Goal: Task Accomplishment & Management: Use online tool/utility

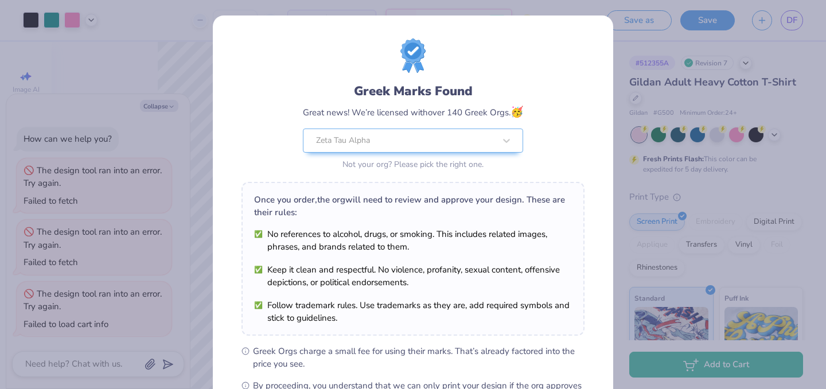
scroll to position [459, 0]
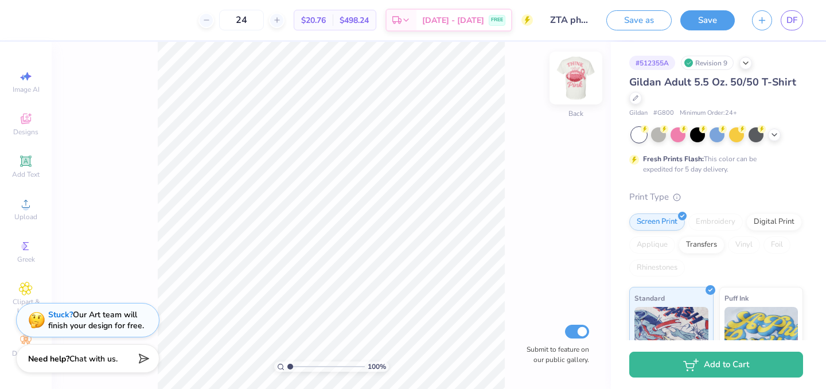
click at [571, 72] on img at bounding box center [576, 78] width 46 height 46
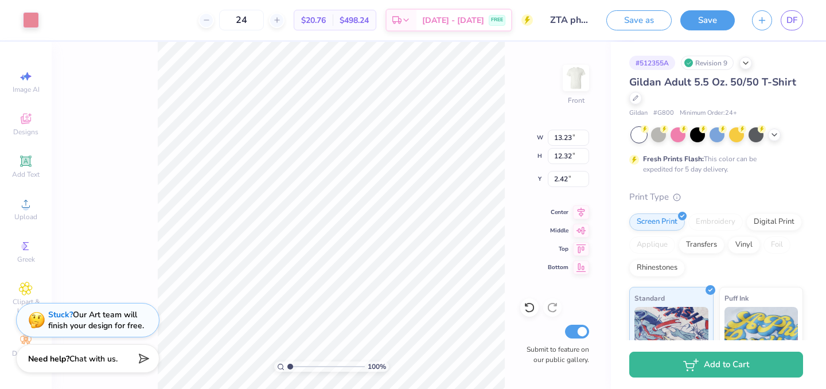
type input "13.23"
type input "12.32"
type input "10.51"
type input "5.66"
type input "14.26"
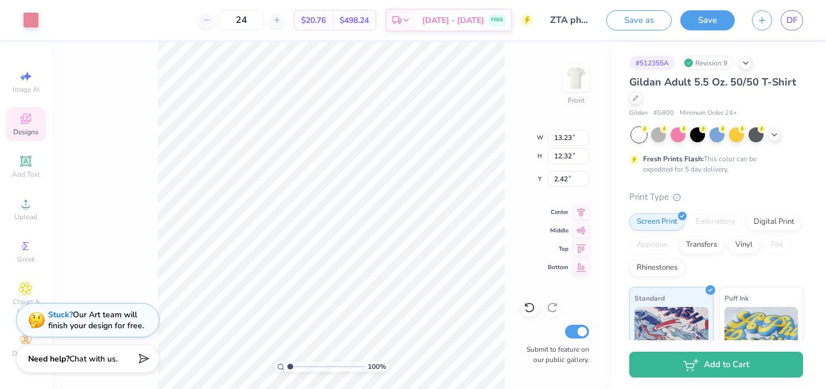
click at [32, 125] on icon at bounding box center [26, 119] width 14 height 14
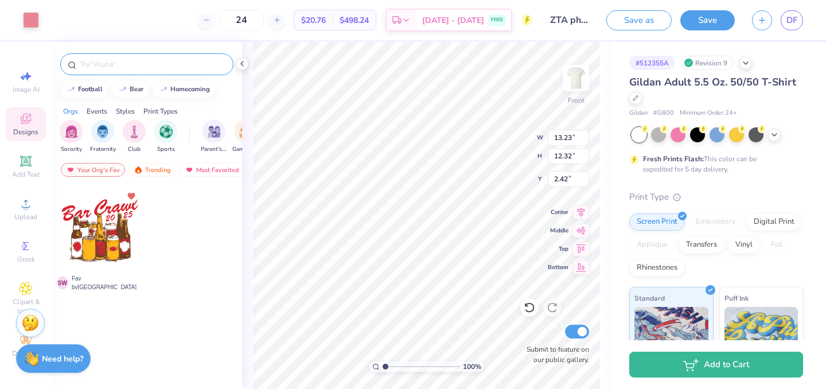
click at [126, 69] on input "text" at bounding box center [152, 64] width 147 height 11
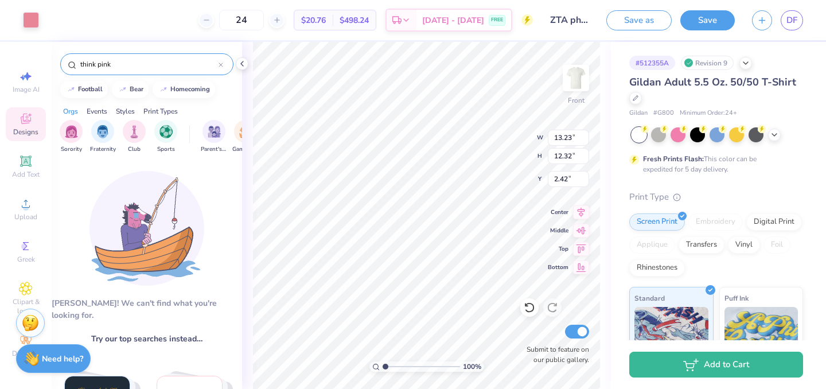
type input "think pink"
click at [77, 111] on div "Orgs" at bounding box center [70, 111] width 15 height 10
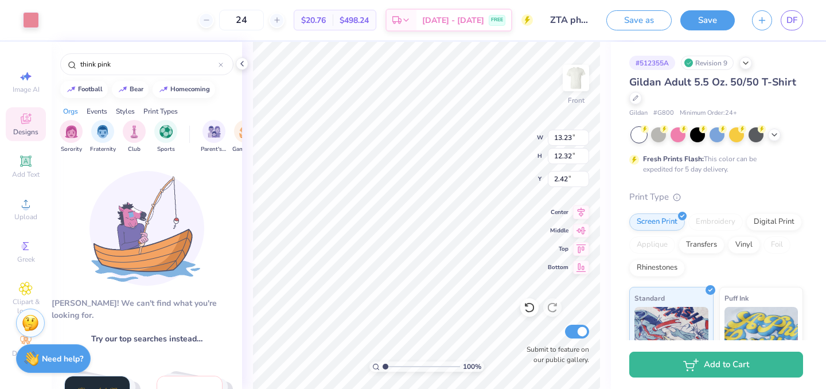
click at [96, 112] on div "Events" at bounding box center [97, 111] width 21 height 10
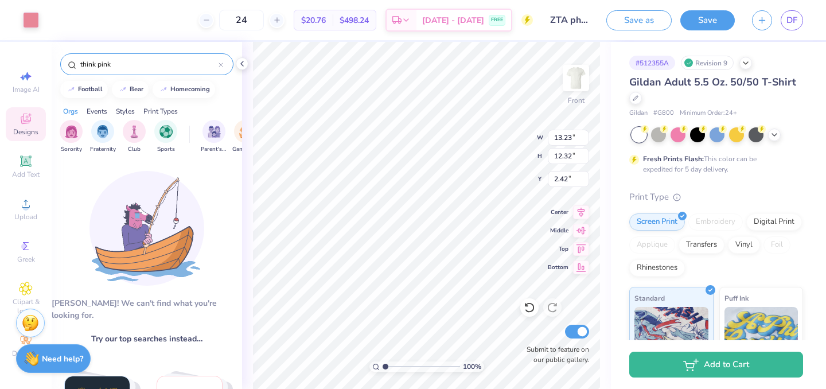
click at [215, 66] on input "think pink" at bounding box center [148, 64] width 139 height 11
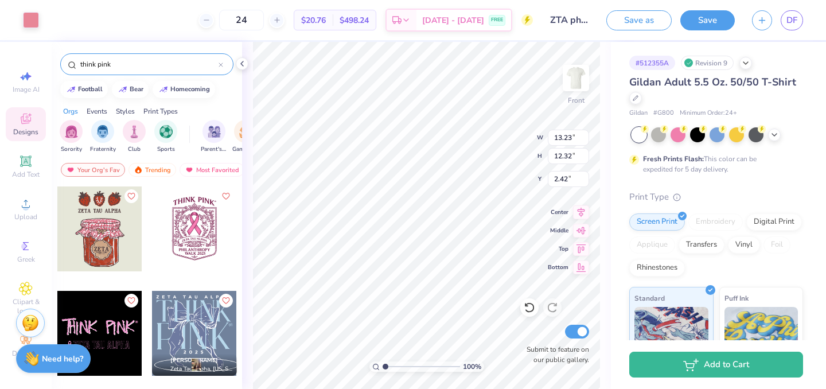
click at [221, 67] on icon at bounding box center [221, 65] width 5 height 5
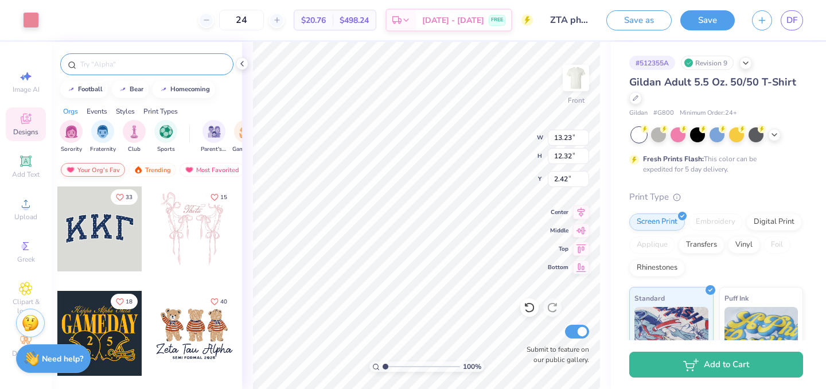
click at [102, 166] on div "Your Org's Fav" at bounding box center [93, 170] width 64 height 14
click at [145, 171] on div "Trending" at bounding box center [152, 170] width 48 height 14
click at [157, 166] on div "Most Favorited" at bounding box center [145, 170] width 65 height 14
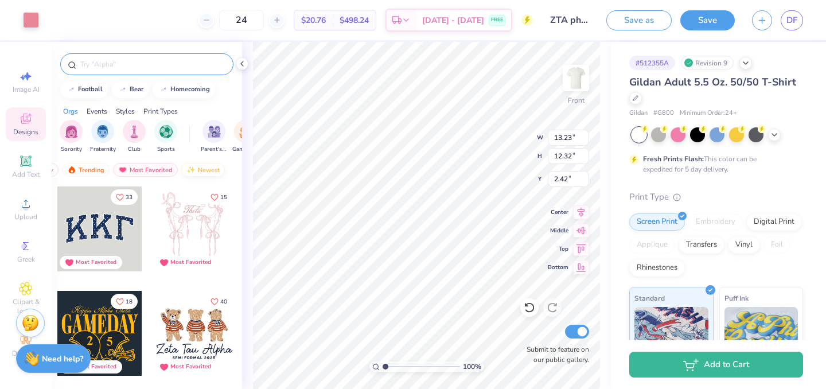
click at [191, 169] on img at bounding box center [190, 170] width 9 height 8
click at [111, 70] on div at bounding box center [146, 64] width 173 height 22
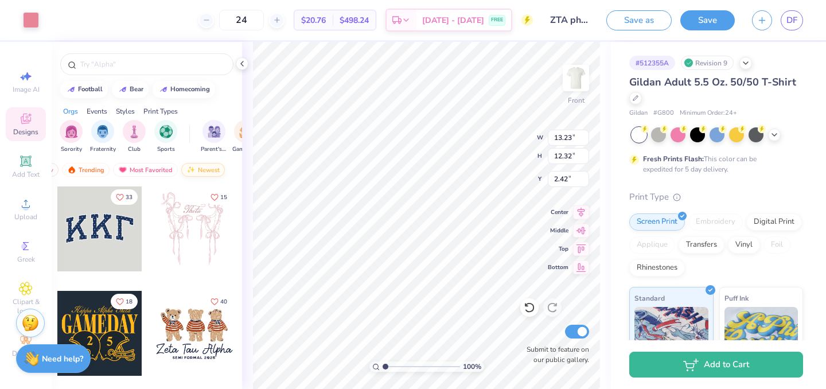
click at [201, 170] on div "Newest" at bounding box center [203, 170] width 44 height 14
click at [124, 62] on input "text" at bounding box center [152, 64] width 147 height 11
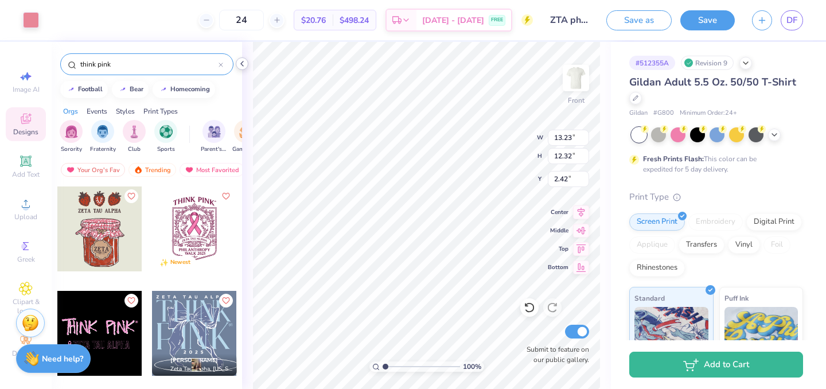
type input "think pink"
click at [246, 60] on icon at bounding box center [241, 63] width 9 height 9
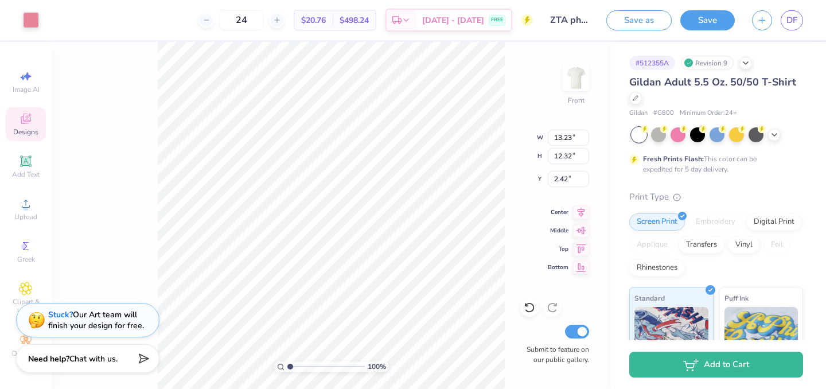
click at [25, 122] on icon at bounding box center [25, 119] width 9 height 7
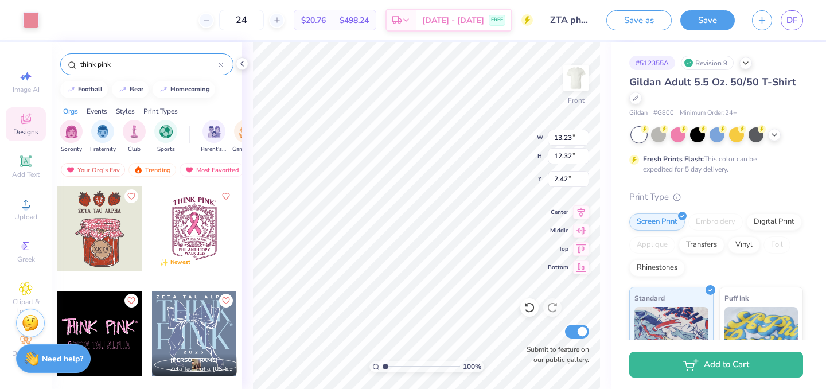
drag, startPoint x: 116, startPoint y: 64, endPoint x: 73, endPoint y: 64, distance: 43.6
click at [73, 64] on div "think pink" at bounding box center [146, 64] width 173 height 22
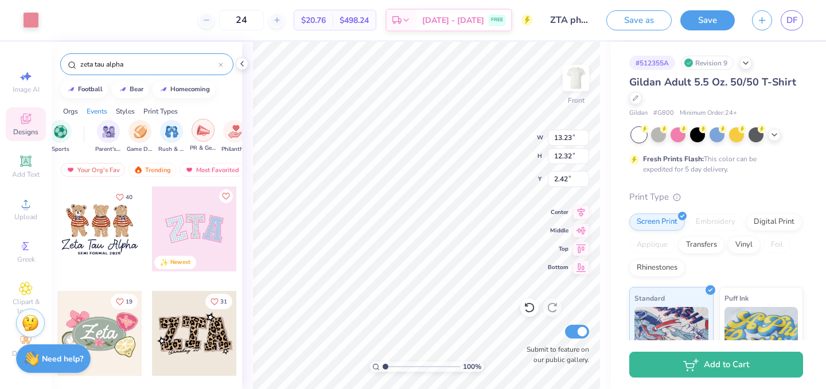
scroll to position [0, 143]
type input "zeta tau alpha"
click at [197, 137] on img "filter for Philanthropy" at bounding box center [196, 130] width 13 height 13
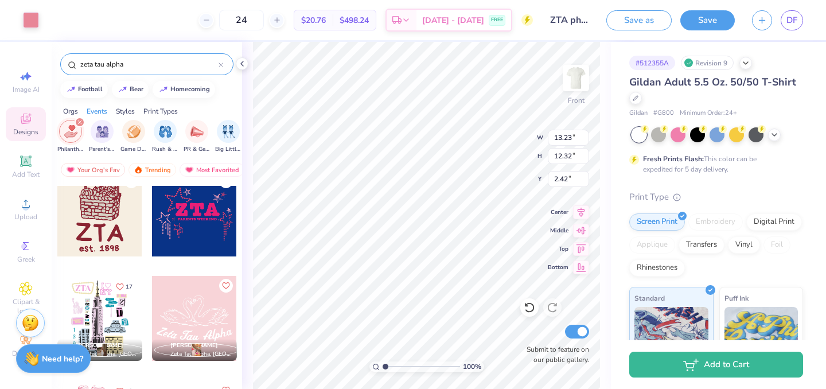
scroll to position [3145, 0]
click at [243, 67] on icon at bounding box center [241, 63] width 9 height 9
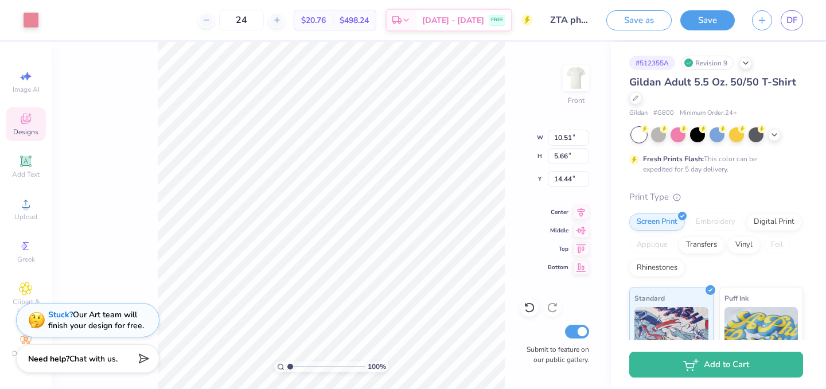
type input "10.51"
type input "5.66"
type input "14.44"
type input "14.74"
click at [534, 307] on icon at bounding box center [529, 307] width 11 height 11
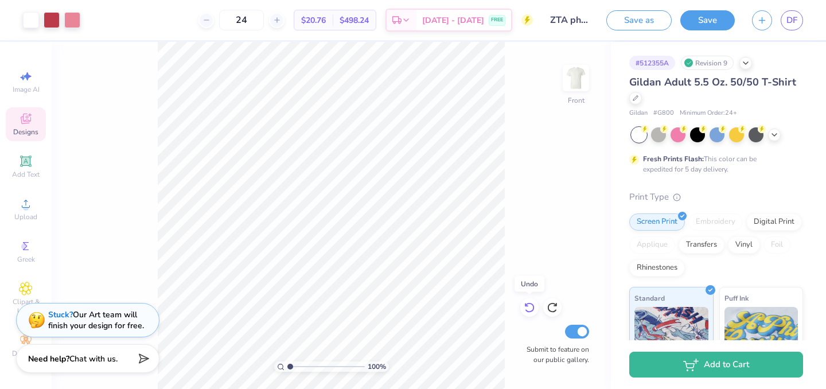
click at [534, 307] on icon at bounding box center [529, 307] width 11 height 11
click at [71, 329] on div "Stuck? Our Art team will finish your design for free." at bounding box center [96, 318] width 96 height 22
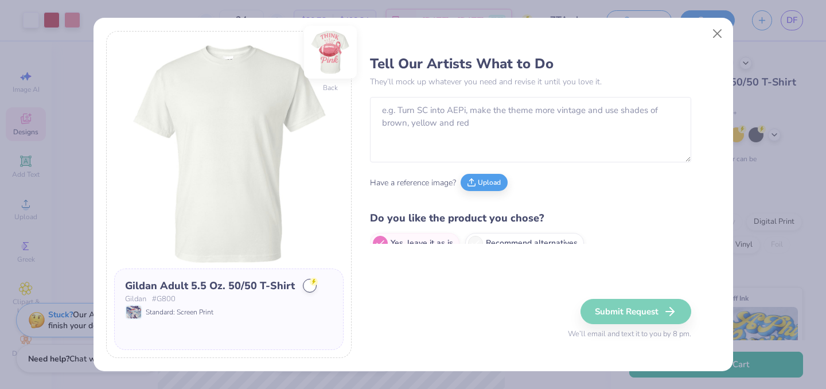
click at [331, 41] on img at bounding box center [330, 52] width 53 height 53
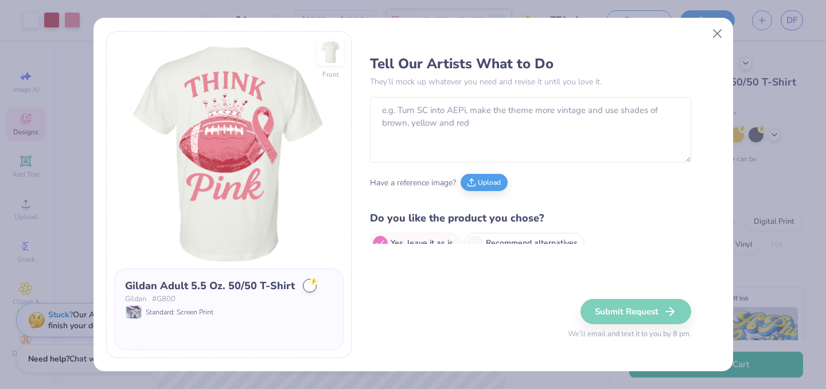
scroll to position [15, 0]
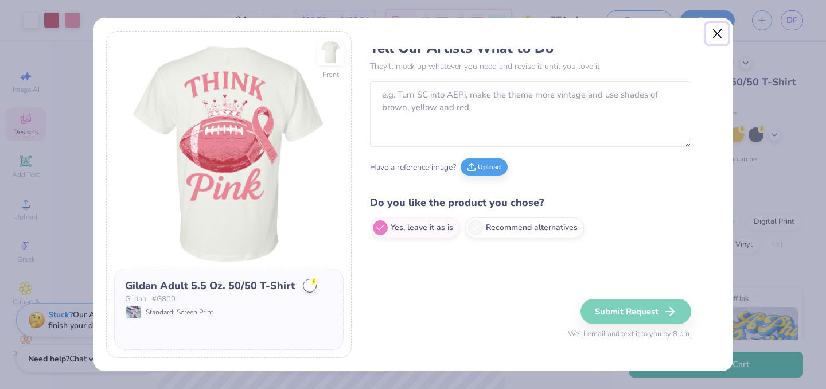
click at [716, 38] on button "Close" at bounding box center [717, 34] width 22 height 22
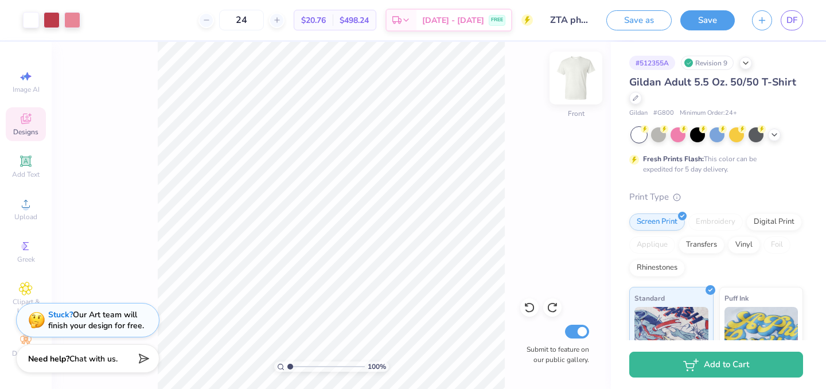
click at [566, 76] on img at bounding box center [576, 78] width 46 height 46
click at [31, 169] on div "Add Text" at bounding box center [26, 167] width 40 height 34
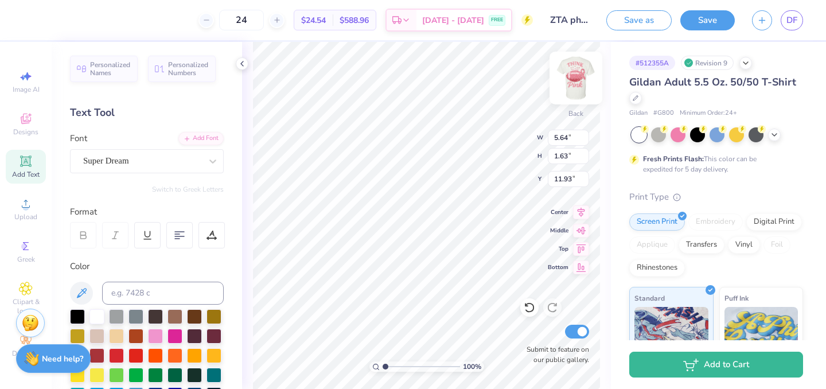
click at [588, 78] on img at bounding box center [576, 78] width 46 height 46
click at [577, 86] on img at bounding box center [576, 78] width 46 height 46
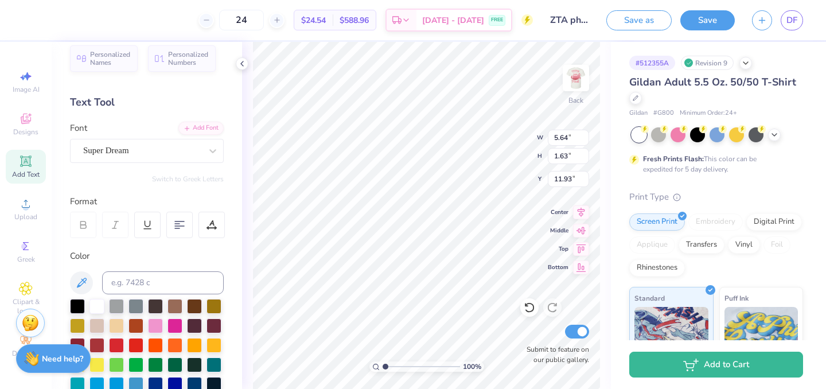
scroll to position [0, 0]
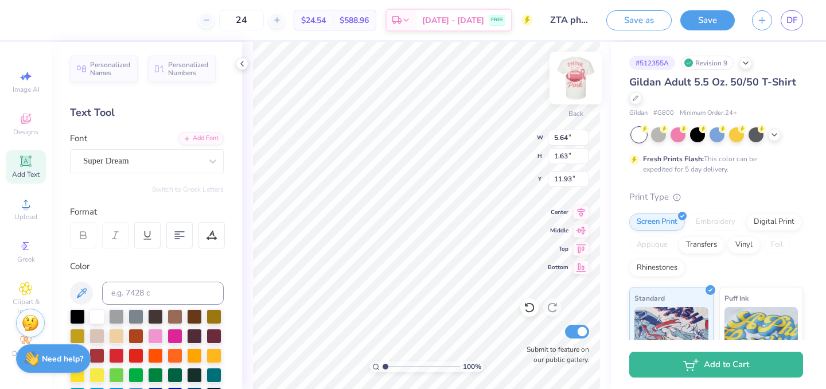
type textarea "ZTA"
click at [578, 83] on img at bounding box center [576, 78] width 46 height 46
click at [584, 87] on img at bounding box center [576, 78] width 46 height 46
type input "3.77"
type input "1.09"
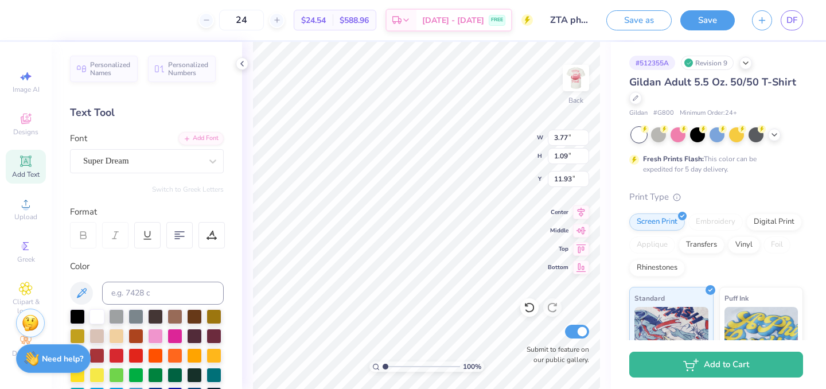
type input "6.99"
click at [154, 162] on div "Super Dream" at bounding box center [142, 161] width 120 height 18
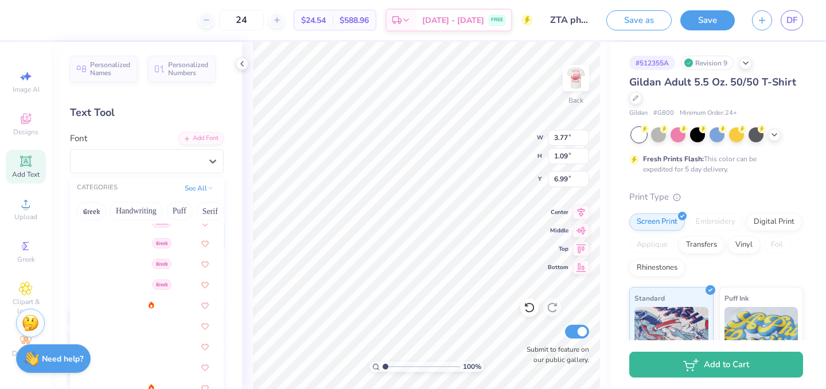
scroll to position [216, 0]
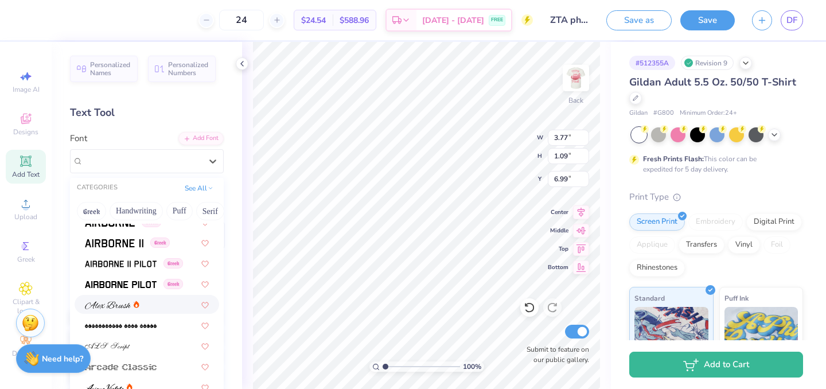
click at [137, 303] on icon at bounding box center [137, 304] width 6 height 7
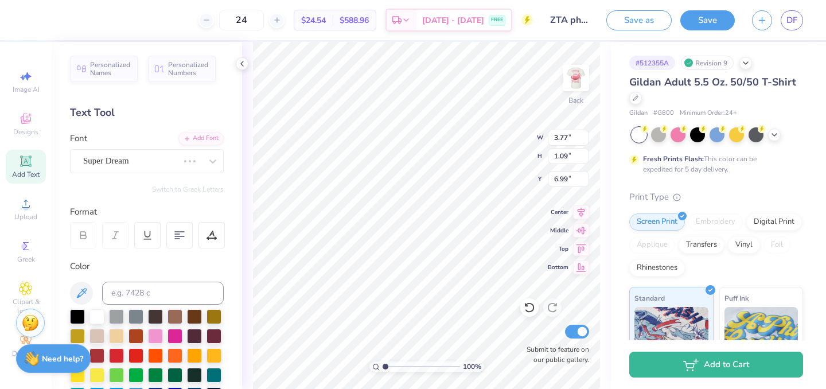
type input "4.75"
type input "1.27"
type input "6.90"
click at [160, 162] on div "Alex Brush" at bounding box center [142, 161] width 120 height 18
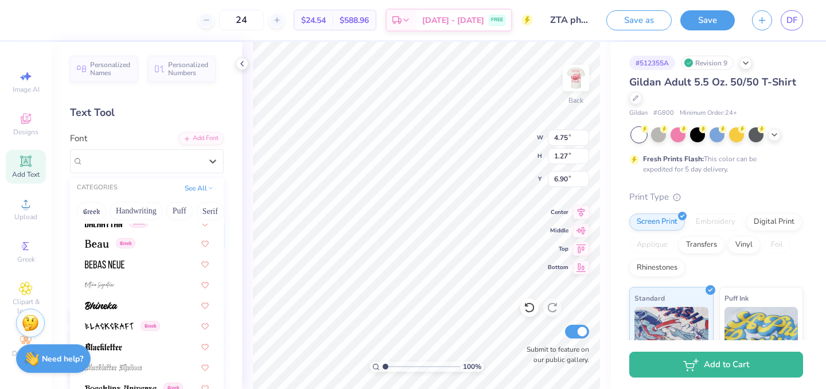
scroll to position [524, 0]
click at [110, 307] on img at bounding box center [101, 306] width 33 height 8
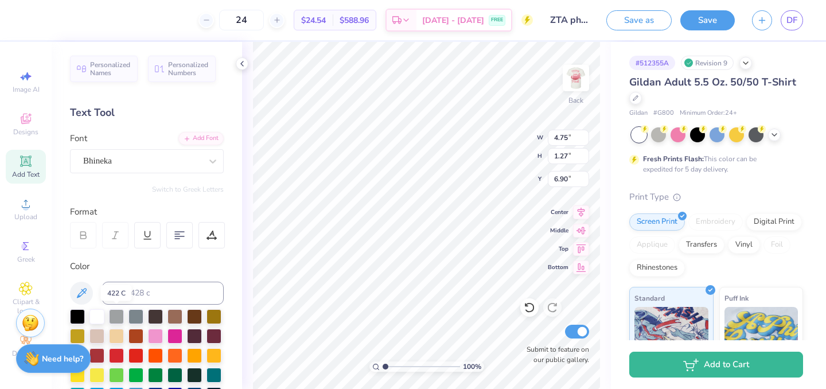
type input "2.61"
type input "1.19"
type input "6.94"
click at [238, 62] on icon at bounding box center [241, 63] width 9 height 9
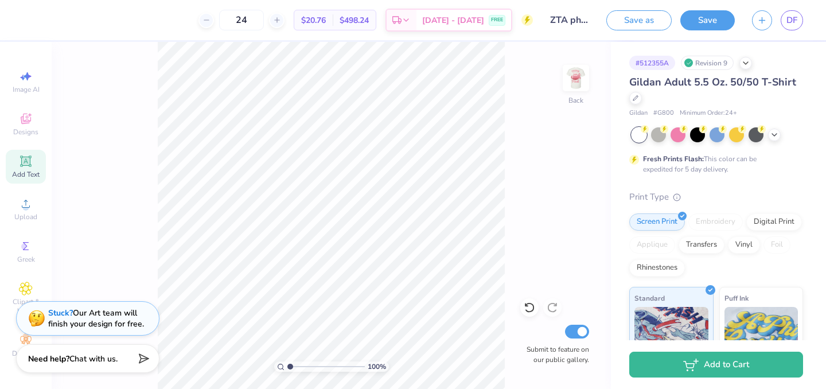
click at [95, 318] on div "Stuck? Our Art team will finish your design for free." at bounding box center [96, 318] width 96 height 22
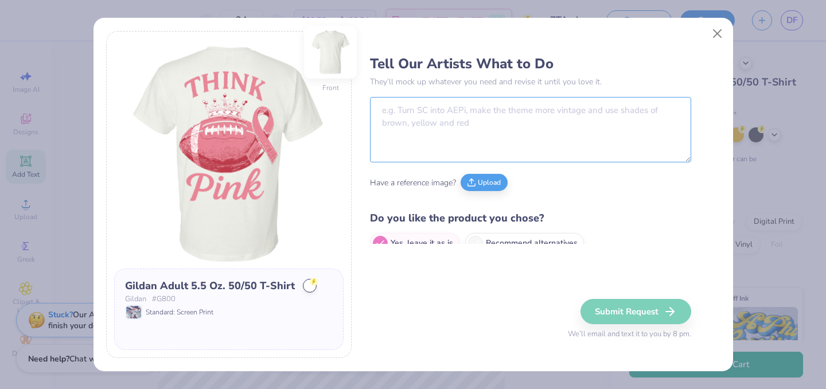
click at [416, 115] on textarea at bounding box center [530, 129] width 321 height 65
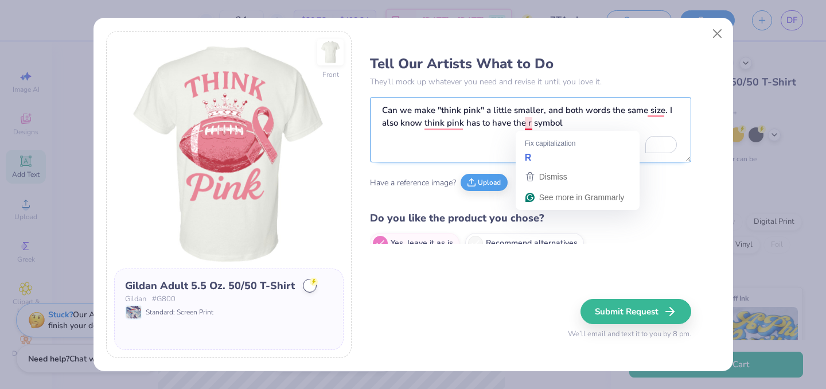
click at [527, 124] on textarea "Can we make "think pink" a little smaller, and both words the same size. I also…" at bounding box center [530, 129] width 321 height 65
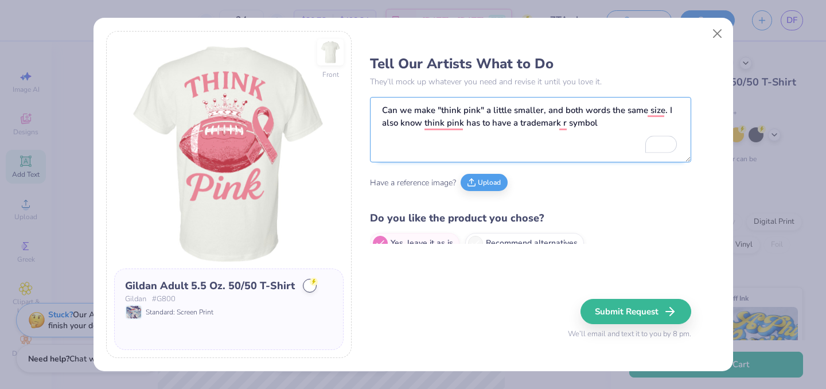
click at [600, 128] on textarea "Can we make "think pink" a little smaller, and both words the same size. I also…" at bounding box center [530, 129] width 321 height 65
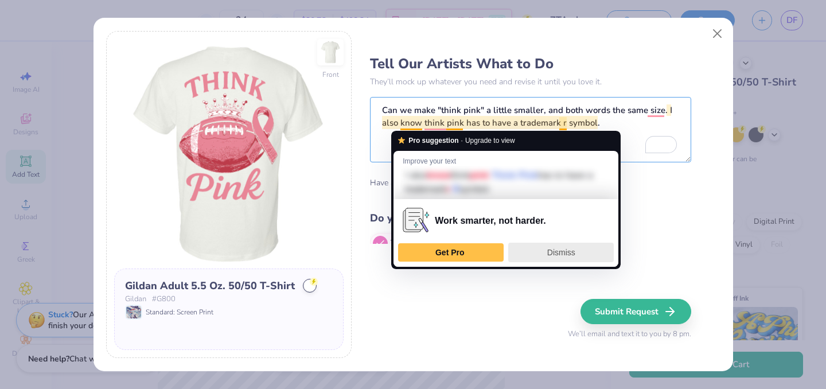
click at [555, 245] on div "Dismiss" at bounding box center [560, 252] width 95 height 18
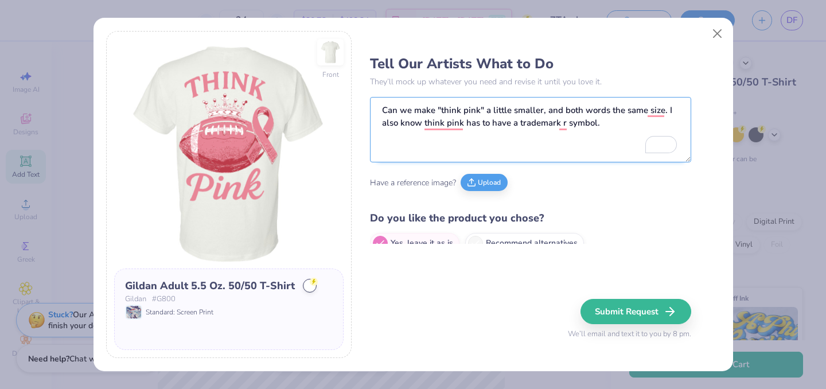
click at [564, 126] on textarea "Can we make "think pink" a little smaller, and both words the same size. I also…" at bounding box center [530, 129] width 321 height 65
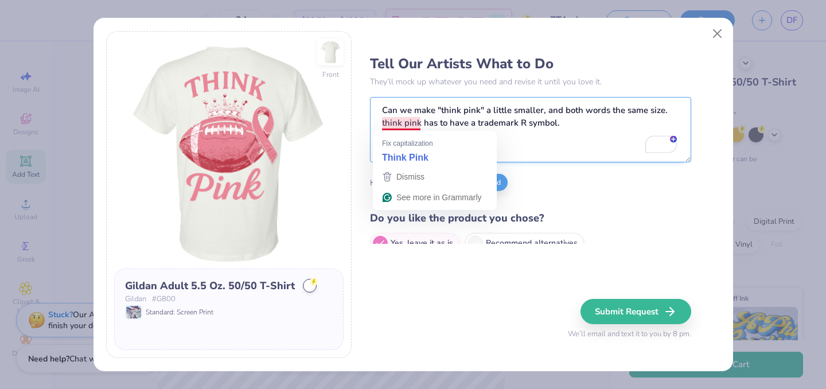
click at [384, 122] on textarea "Can we make "think pink" a little smaller, and both words the same size. think …" at bounding box center [530, 129] width 321 height 65
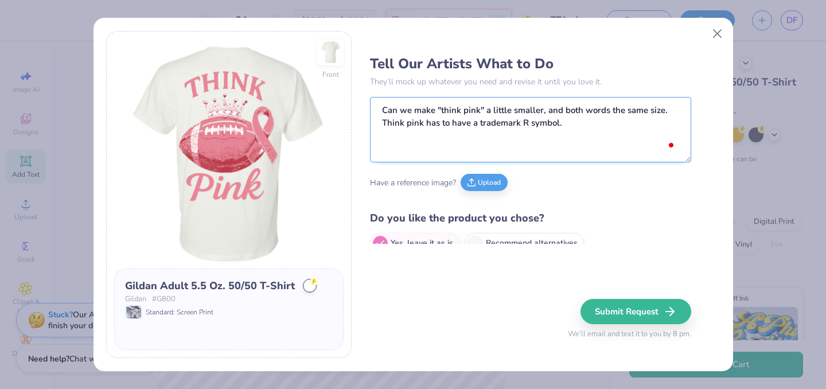
click at [587, 121] on textarea "Can we make "think pink" a little smaller, and both words the same size. Think …" at bounding box center [530, 129] width 321 height 65
type textarea "Can we make "think pink" a little smaller, and both words the same size. Think …"
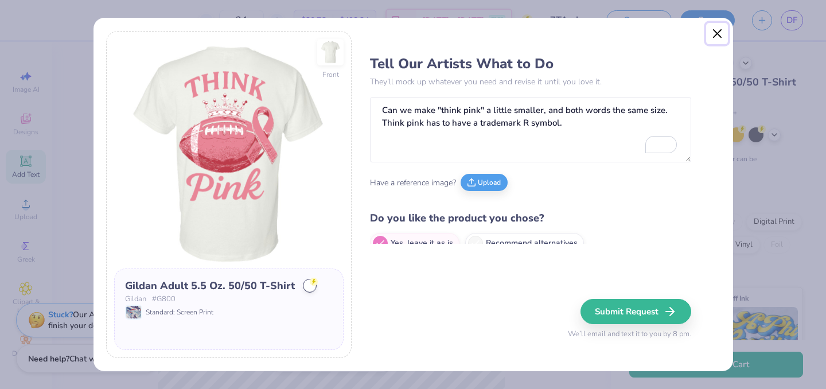
click at [707, 30] on button "Close" at bounding box center [717, 34] width 22 height 22
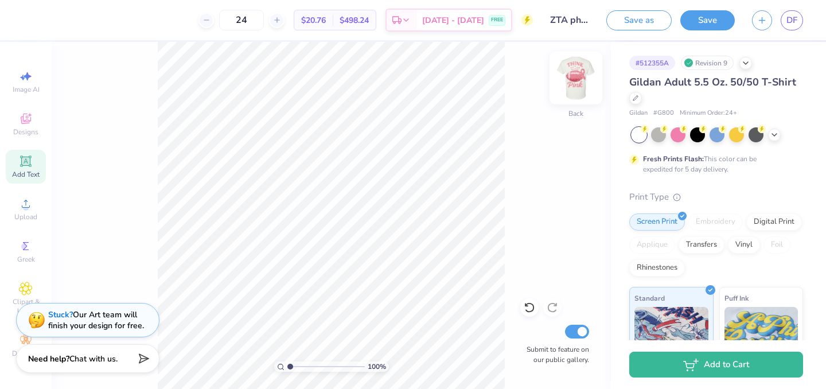
click at [586, 80] on img at bounding box center [576, 78] width 46 height 46
drag, startPoint x: 290, startPoint y: 366, endPoint x: 327, endPoint y: 365, distance: 37.3
click at [327, 365] on input "range" at bounding box center [325, 366] width 77 height 10
drag, startPoint x: 328, startPoint y: 364, endPoint x: 272, endPoint y: 364, distance: 55.6
type input "1"
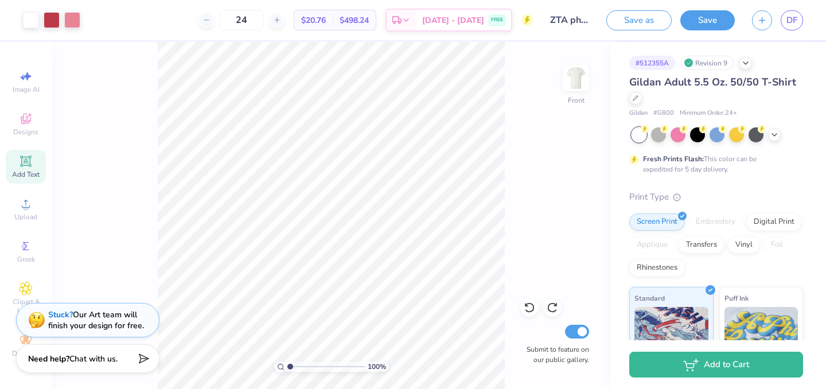
click at [287, 364] on input "range" at bounding box center [325, 366] width 77 height 10
click at [795, 20] on span "DF" at bounding box center [791, 20] width 11 height 13
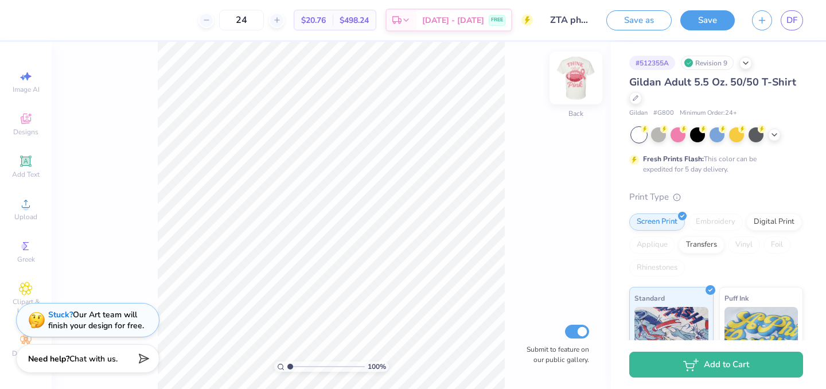
click at [582, 75] on img at bounding box center [576, 78] width 46 height 46
click at [77, 314] on div "Stuck? Our Art team will finish your design for free." at bounding box center [96, 318] width 96 height 22
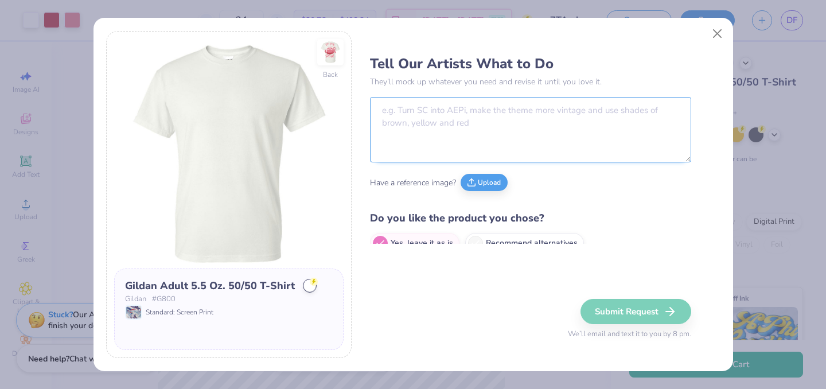
click at [427, 120] on textarea at bounding box center [530, 129] width 321 height 65
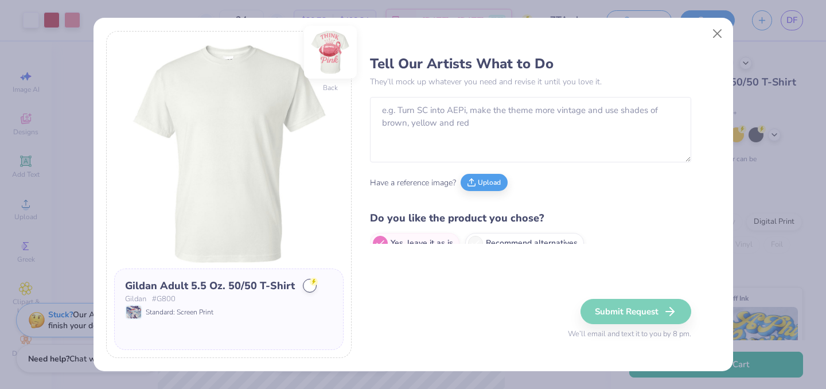
click at [337, 43] on img at bounding box center [330, 52] width 53 height 53
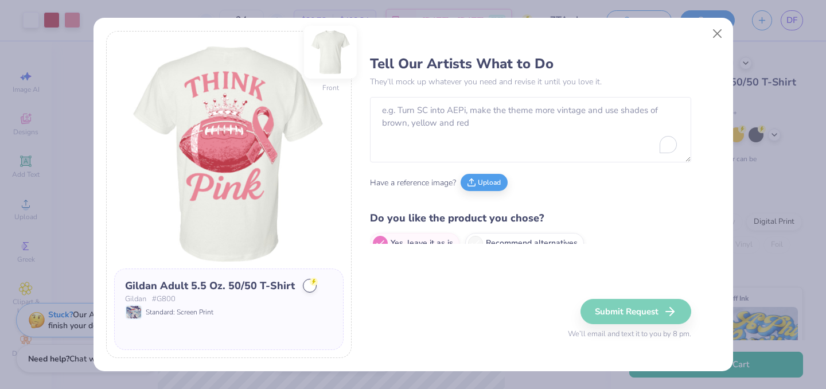
click at [332, 59] on img at bounding box center [330, 52] width 46 height 46
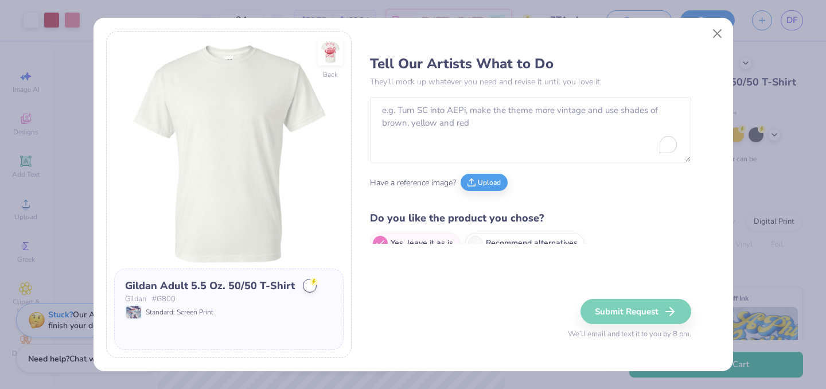
click at [332, 59] on img at bounding box center [330, 52] width 26 height 26
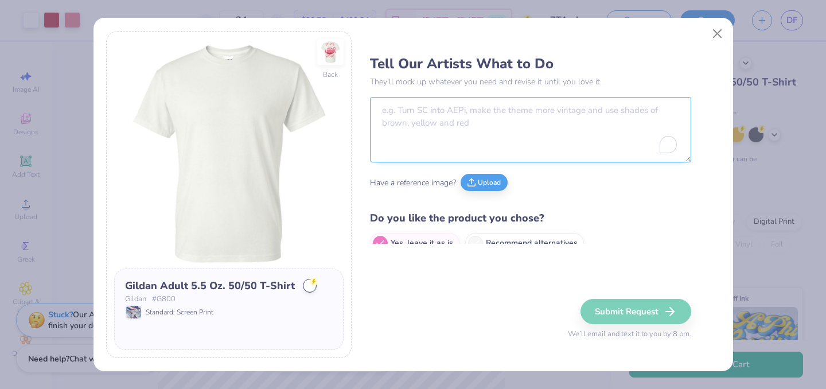
click at [416, 103] on textarea "To enrich screen reader interactions, please activate Accessibility in Grammarl…" at bounding box center [530, 129] width 321 height 65
click at [319, 198] on img at bounding box center [228, 153] width 229 height 229
click at [401, 119] on textarea "To enrich screen reader interactions, please activate Accessibility in Grammarl…" at bounding box center [530, 129] width 321 height 65
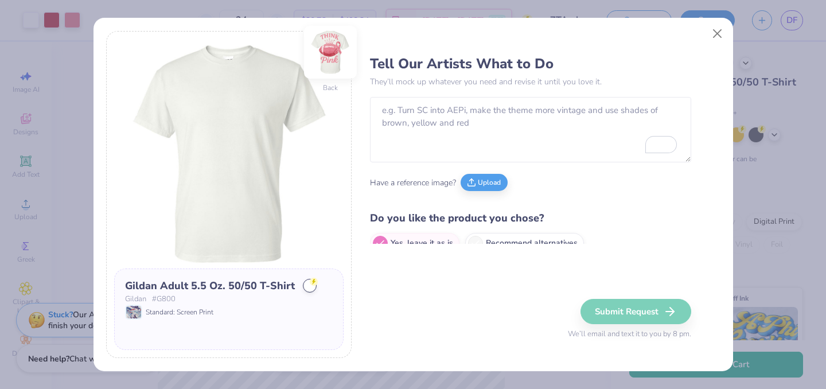
click at [333, 60] on img at bounding box center [330, 52] width 53 height 53
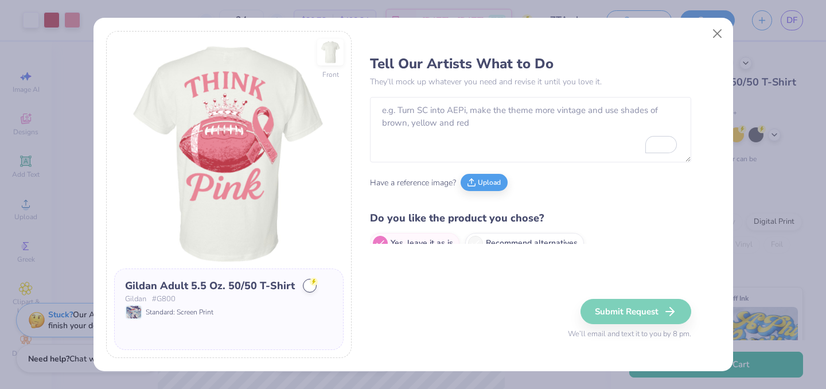
click at [414, 95] on div "Tell Our Artists What to Do They’ll mock up whatever you need and revise it unt…" at bounding box center [530, 146] width 321 height 194
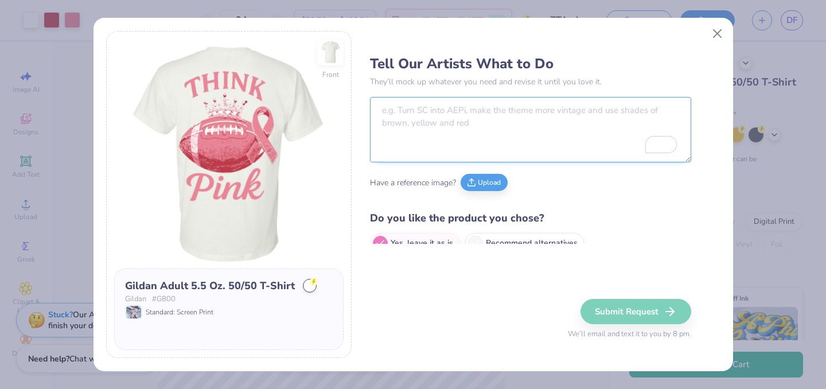
click at [407, 110] on textarea "To enrich screen reader interactions, please activate Accessibility in Grammarl…" at bounding box center [530, 129] width 321 height 65
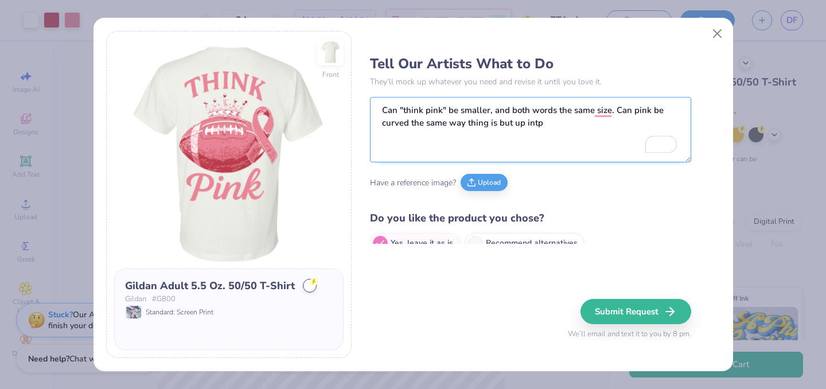
click at [485, 124] on textarea "Can "think pink" be smaller, and both words the same size. Can pink be curved t…" at bounding box center [530, 129] width 321 height 65
click at [488, 126] on textarea "Can "think pink" be smaller, and both words the same size. Can pink be curved t…" at bounding box center [530, 129] width 321 height 65
click at [467, 120] on textarea "Can "think pink" be smaller, and both words the same size. Can pink be curved t…" at bounding box center [530, 129] width 321 height 65
click at [633, 111] on textarea "Can "think pink" be smaller, and both words the same size. Can pink be curved t…" at bounding box center [530, 129] width 321 height 65
click at [652, 111] on textarea "Can "think pink" be smaller, and both words the same size. Can "pink be curved …" at bounding box center [530, 129] width 321 height 65
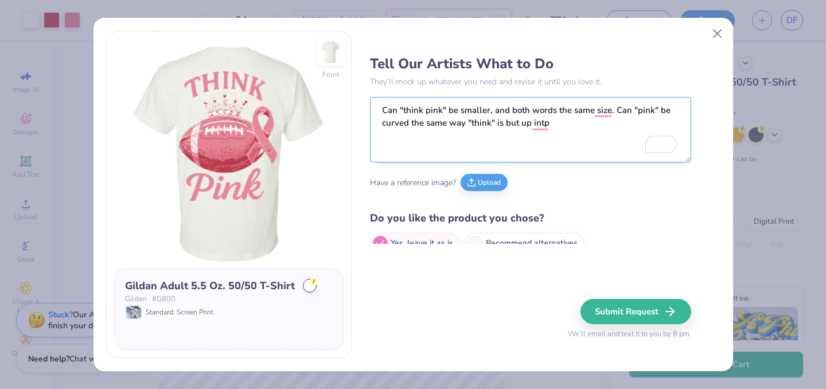
click at [572, 122] on textarea "Can "think pink" be smaller, and both words the same size. Can "pink" be curved…" at bounding box center [530, 129] width 321 height 65
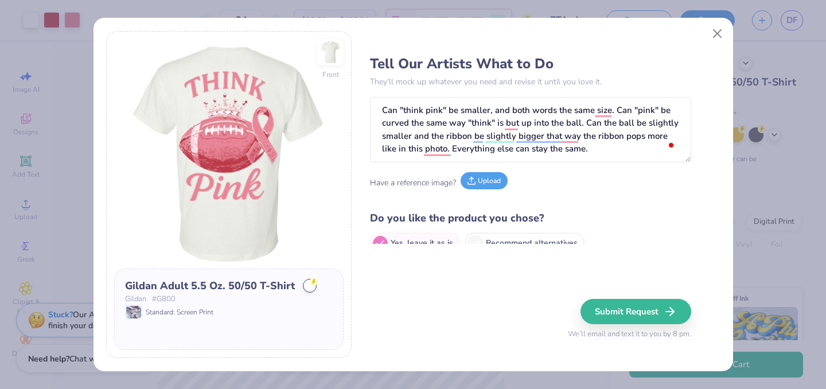
click at [494, 184] on button "Upload" at bounding box center [484, 180] width 47 height 17
click at [478, 174] on button "Upload" at bounding box center [484, 180] width 47 height 17
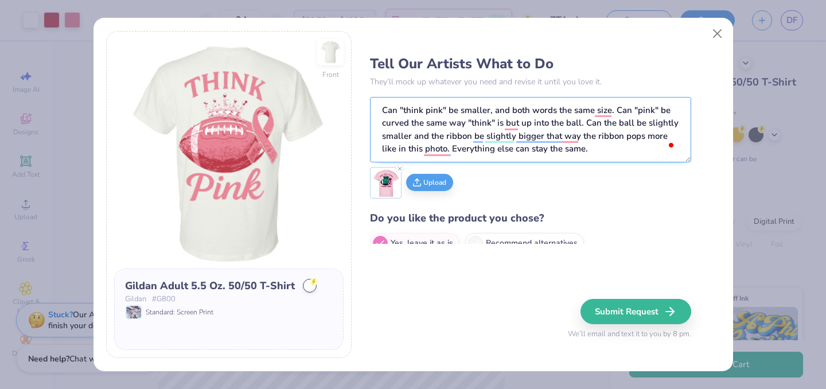
click at [598, 148] on textarea "Can "think pink" be smaller, and both words the same size. Can "pink" be curved…" at bounding box center [530, 129] width 321 height 65
click at [548, 150] on textarea "Can "think pink" be smaller, and both words the same size. Can "pink" be curved…" at bounding box center [530, 129] width 321 height 65
click at [630, 151] on textarea "Can "think pink" be smaller, and both words the same size. Can "pink" be curved…" at bounding box center [530, 129] width 321 height 65
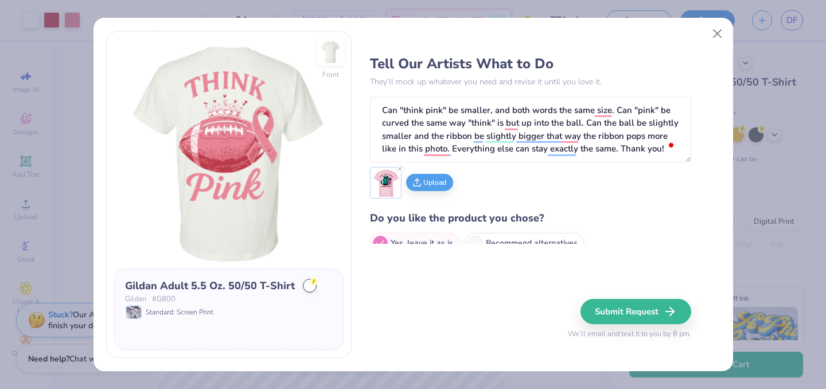
click at [388, 188] on img at bounding box center [386, 183] width 28 height 28
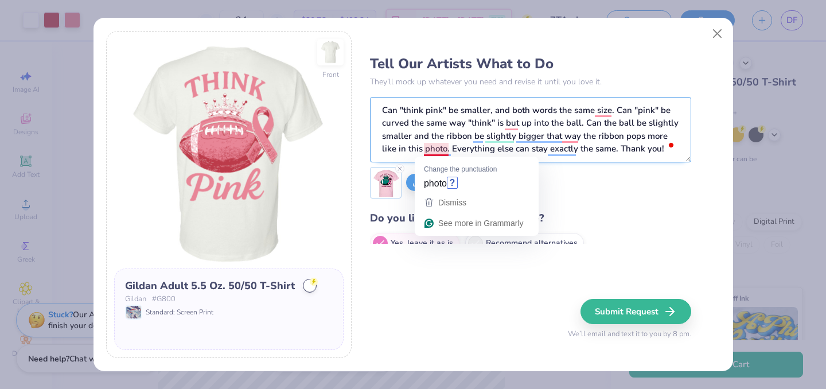
click at [447, 150] on textarea "Can "think pink" be smaller, and both words the same size. Can "pink" be curved…" at bounding box center [530, 129] width 321 height 65
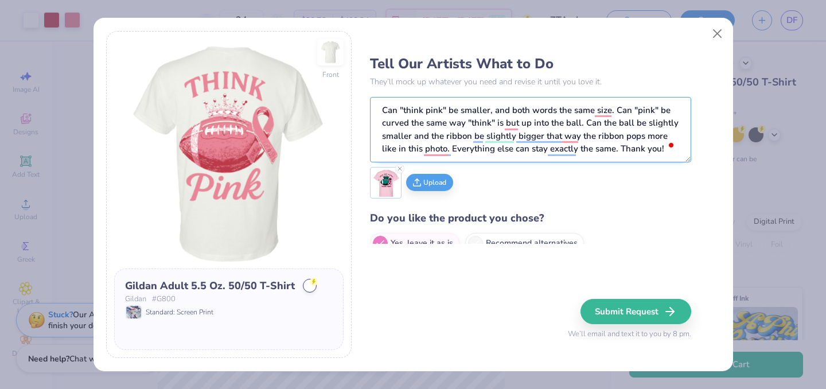
click at [398, 150] on textarea "Can "think pink" be smaller, and both words the same size. Can "pink" be curved…" at bounding box center [530, 129] width 321 height 65
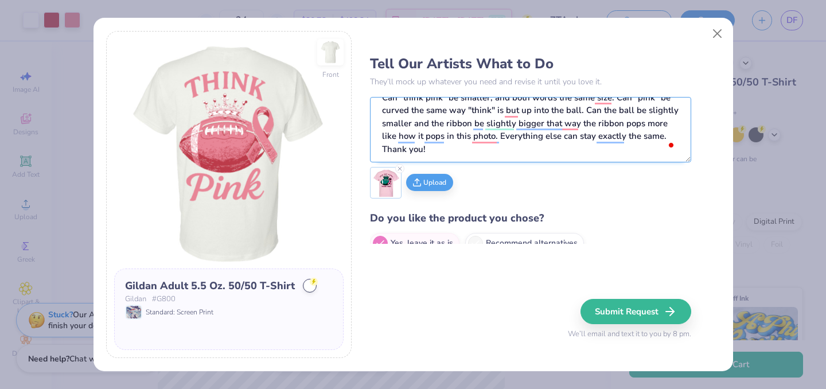
click at [443, 150] on textarea "Can "think pink" be smaller, and both words the same size. Can "pink" be curved…" at bounding box center [530, 129] width 321 height 65
type textarea "Can "think pink" be smaller, and both words the same size. Can "pink" be curved…"
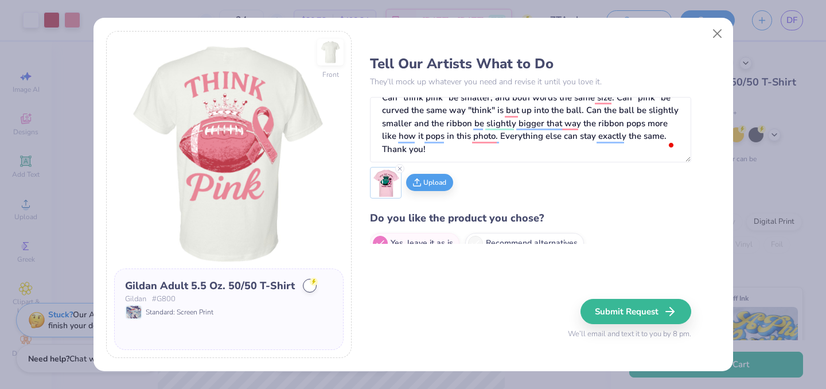
click at [389, 188] on img at bounding box center [386, 183] width 28 height 28
click at [383, 182] on img at bounding box center [386, 183] width 28 height 28
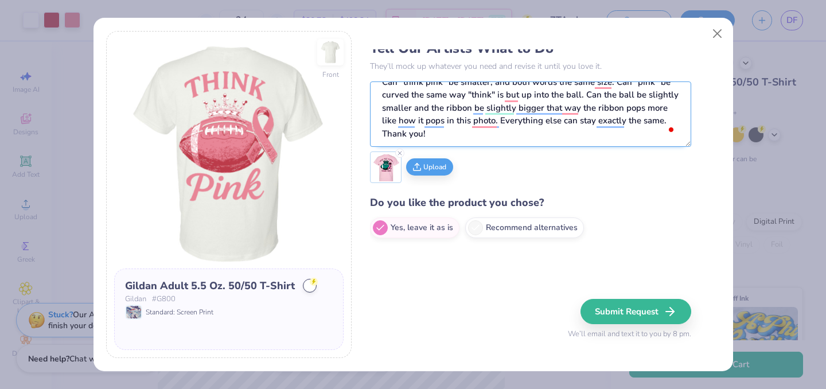
click at [449, 143] on textarea "Can "think pink" be smaller, and both words the same size. Can "pink" be curved…" at bounding box center [530, 113] width 321 height 65
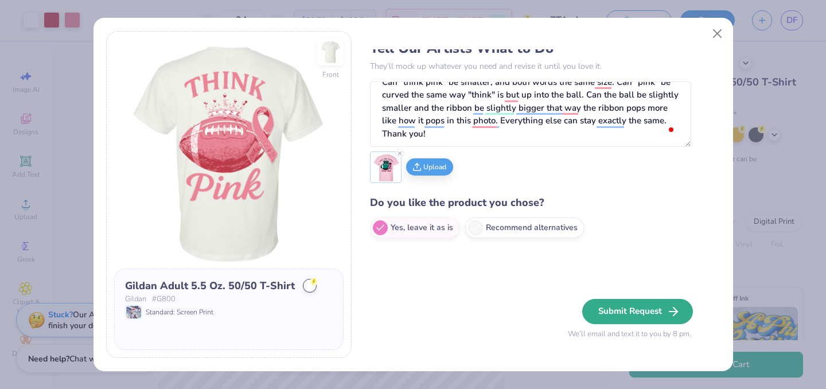
click at [602, 310] on button "Submit Request" at bounding box center [637, 311] width 111 height 25
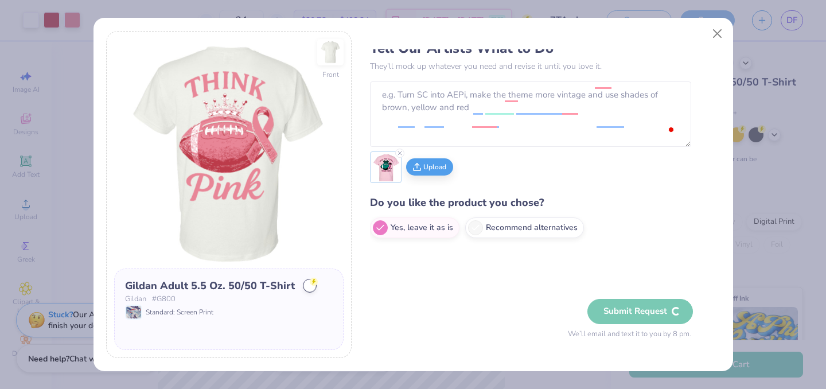
scroll to position [0, 0]
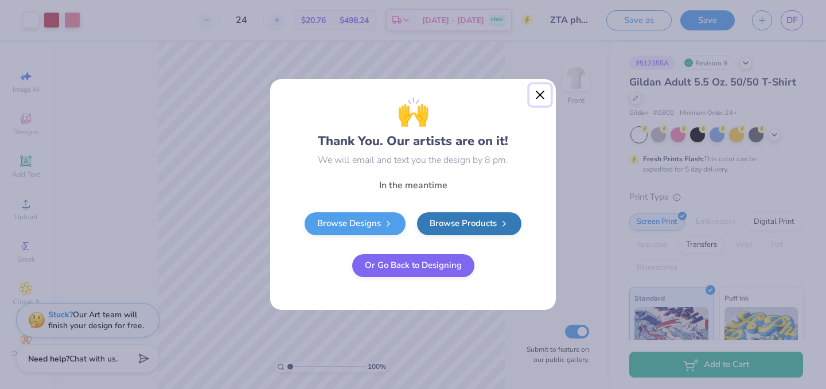
click at [543, 98] on button "Close" at bounding box center [540, 95] width 22 height 22
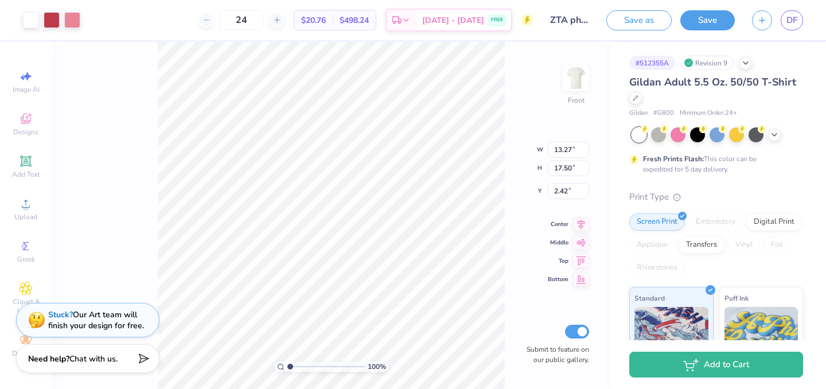
click at [521, 176] on div "100 % Front W 13.27 13.27 " H 17.50 17.50 " Y 2.42 2.42 " Center Middle Top Bot…" at bounding box center [331, 215] width 559 height 347
click at [794, 14] on span "DF" at bounding box center [791, 20] width 11 height 13
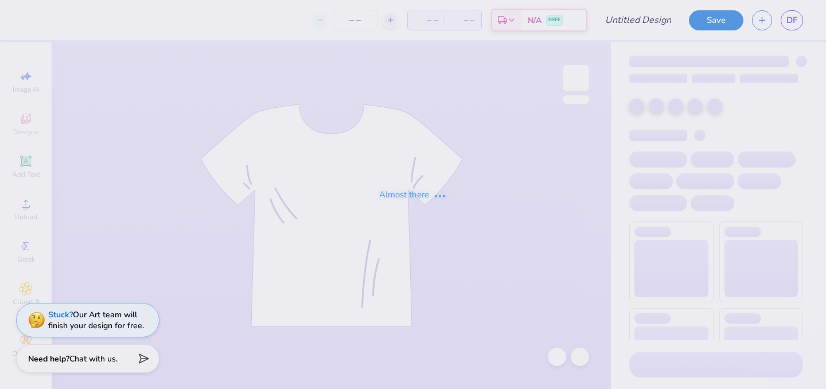
type input "[PERSON_NAME]"
type input "100"
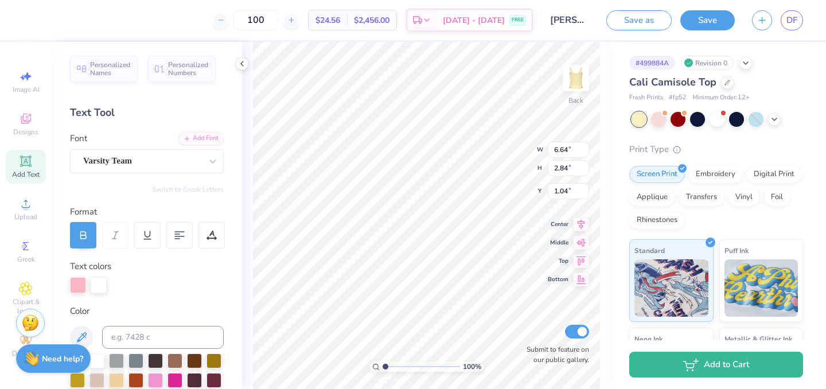
type input "0.50"
click at [216, 240] on div at bounding box center [211, 235] width 26 height 26
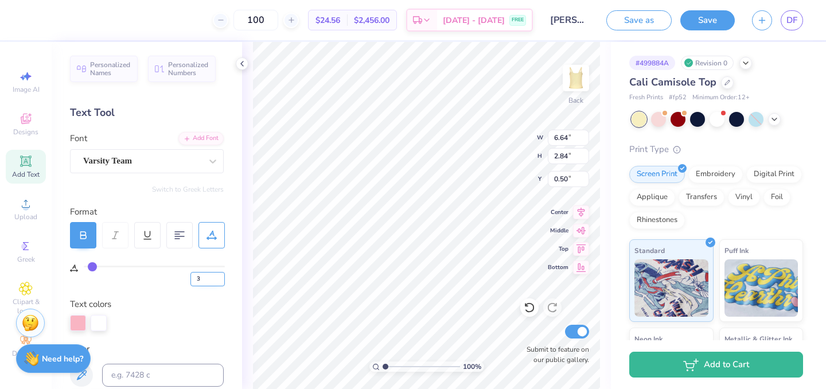
click at [201, 279] on input "3" at bounding box center [207, 279] width 34 height 14
type input "2"
click at [220, 282] on input "2" at bounding box center [207, 279] width 34 height 14
type input "2"
type input "6.56"
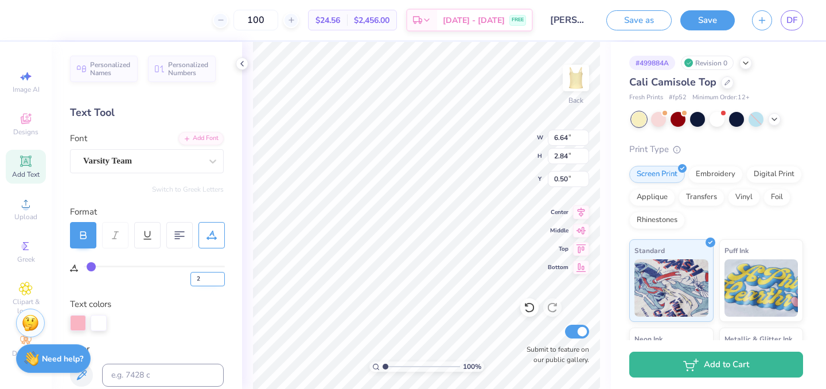
type input "2.83"
type input "1"
click at [220, 280] on input "1" at bounding box center [207, 279] width 34 height 14
type input "1"
type input "6.47"
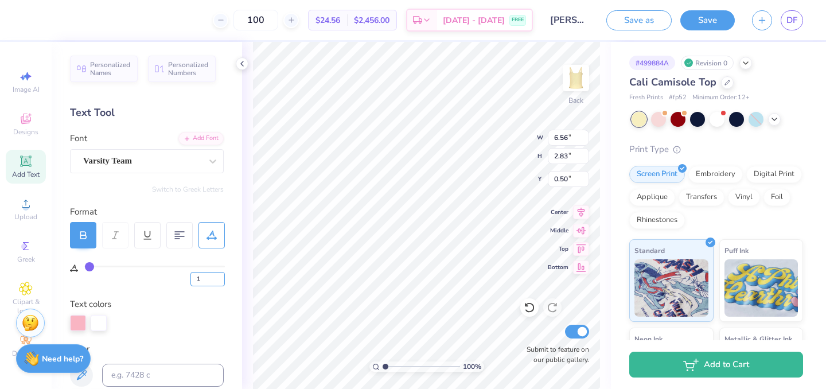
type input "2.82"
type input "0.51"
click at [700, 26] on button "Save" at bounding box center [707, 19] width 54 height 20
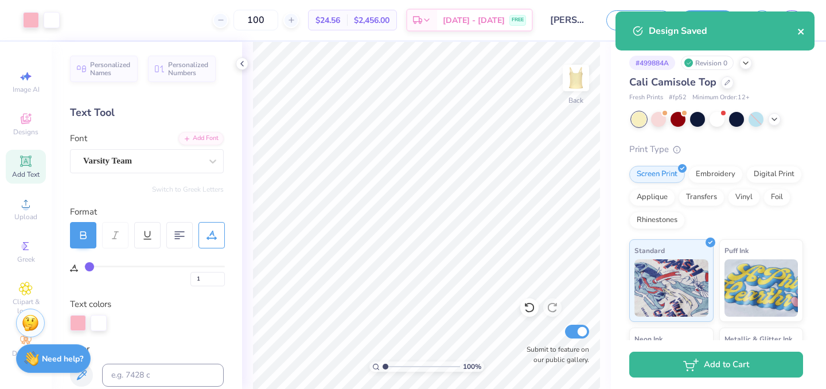
click at [802, 33] on icon "close" at bounding box center [801, 32] width 6 height 6
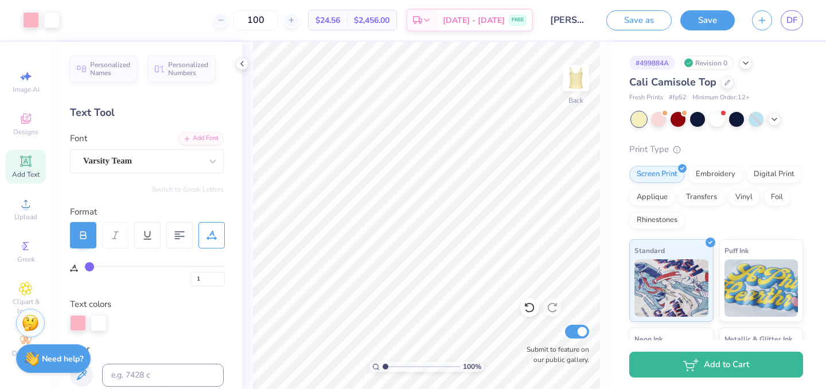
click at [793, 18] on span "DF" at bounding box center [791, 20] width 11 height 13
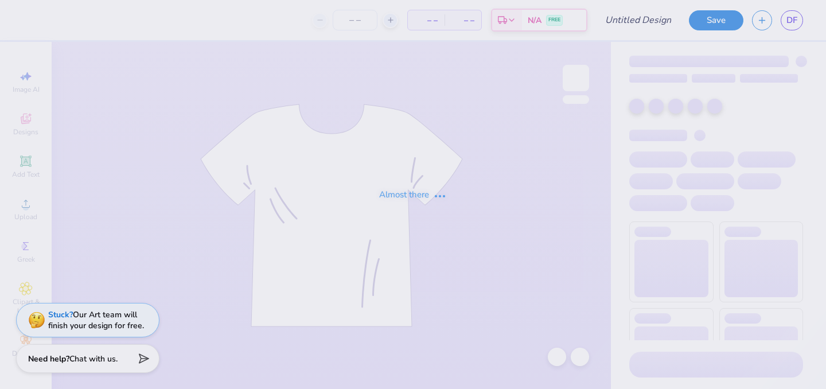
type input "zta bear tank"
type input "50"
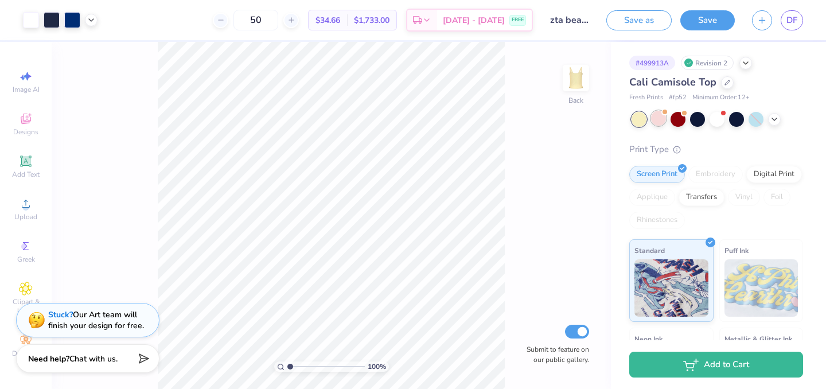
click at [660, 121] on div at bounding box center [658, 118] width 15 height 15
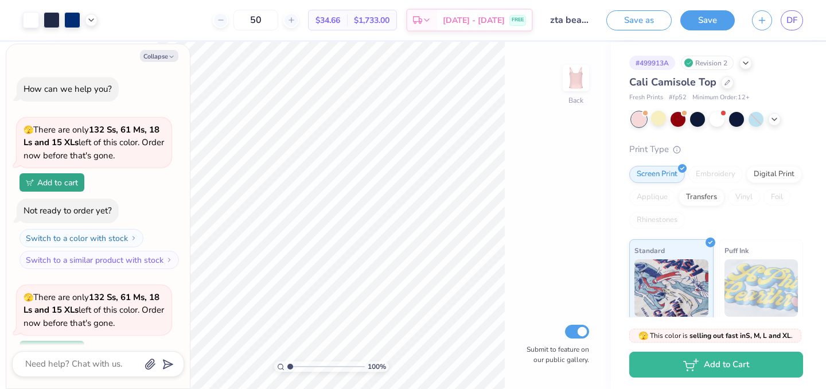
scroll to position [100, 0]
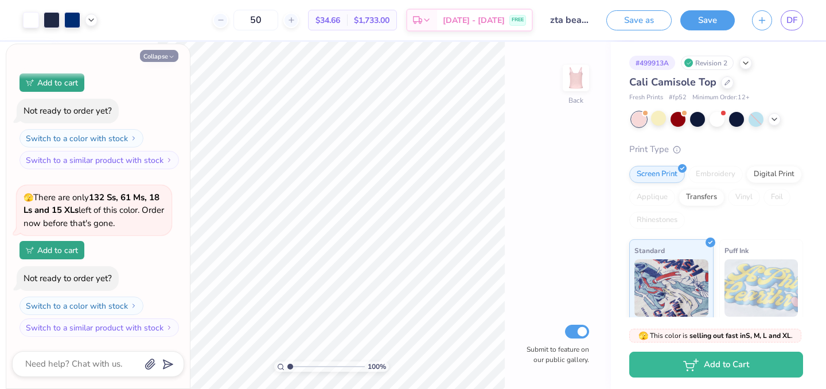
click at [170, 54] on icon "button" at bounding box center [171, 56] width 7 height 7
type textarea "x"
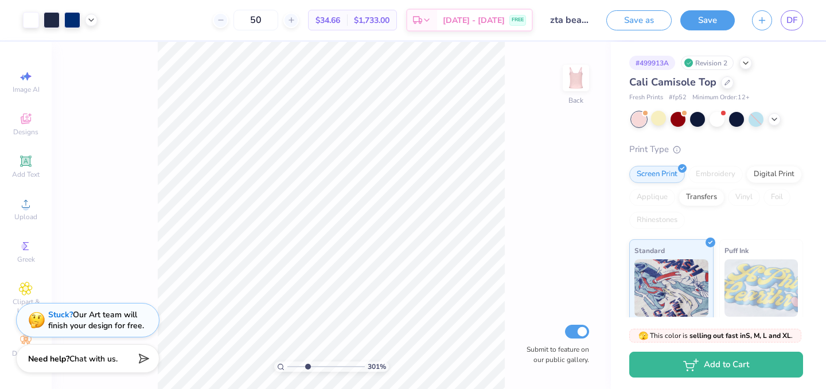
drag, startPoint x: 288, startPoint y: 365, endPoint x: 307, endPoint y: 366, distance: 18.4
click at [307, 366] on input "range" at bounding box center [325, 366] width 77 height 10
click at [69, 21] on div at bounding box center [72, 19] width 16 height 16
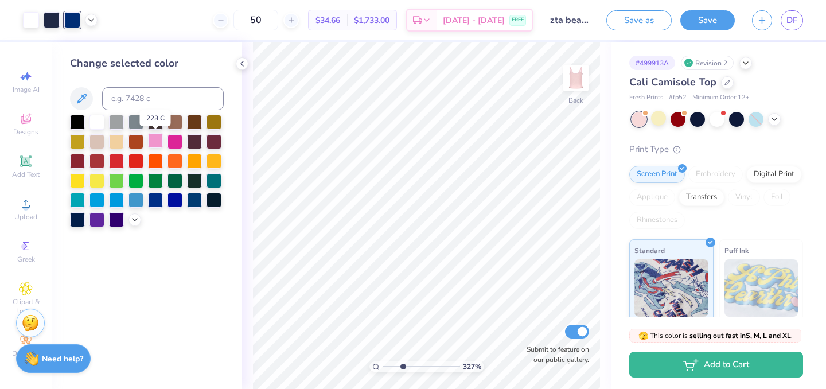
click at [158, 138] on div at bounding box center [155, 140] width 15 height 15
click at [171, 141] on div at bounding box center [174, 140] width 15 height 15
click at [135, 217] on icon at bounding box center [134, 218] width 9 height 9
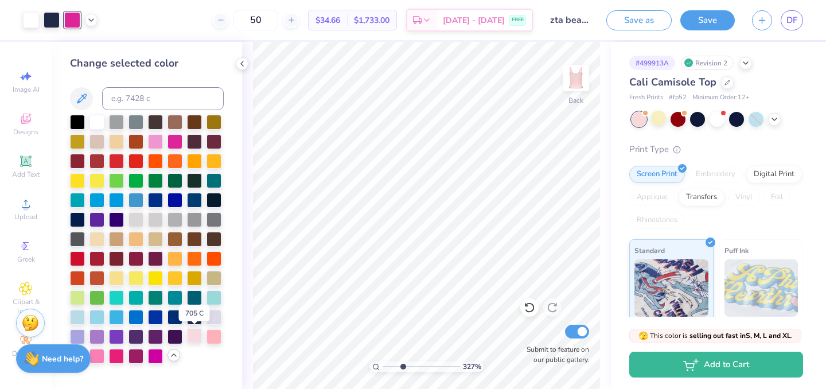
click at [201, 337] on div at bounding box center [194, 335] width 15 height 15
click at [212, 336] on div at bounding box center [213, 335] width 15 height 15
click at [100, 357] on div at bounding box center [96, 355] width 15 height 15
drag, startPoint x: 401, startPoint y: 367, endPoint x: 344, endPoint y: 365, distance: 57.4
click at [383, 365] on input "range" at bounding box center [421, 366] width 77 height 10
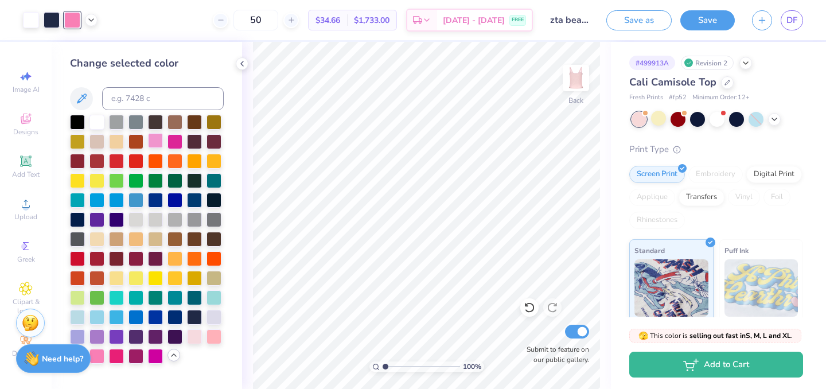
click at [159, 143] on div at bounding box center [155, 140] width 15 height 15
click at [174, 141] on div at bounding box center [174, 140] width 15 height 15
click at [103, 359] on div at bounding box center [96, 355] width 15 height 15
drag, startPoint x: 386, startPoint y: 365, endPoint x: 414, endPoint y: 368, distance: 27.7
click at [414, 368] on input "range" at bounding box center [421, 366] width 77 height 10
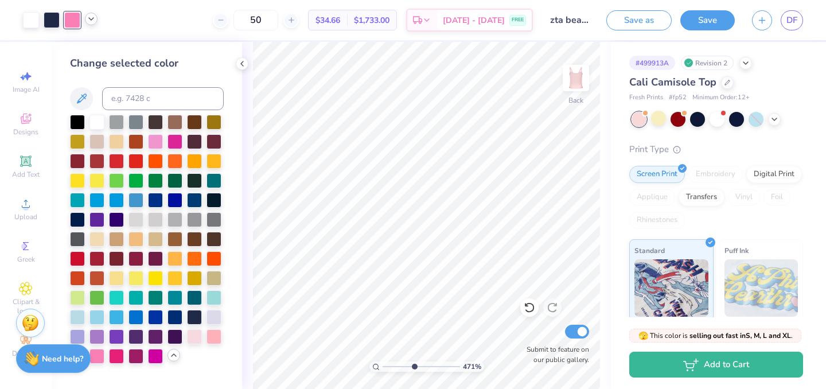
click at [91, 23] on icon at bounding box center [91, 18] width 9 height 9
click at [32, 22] on div at bounding box center [31, 19] width 16 height 16
click at [52, 19] on div at bounding box center [52, 19] width 16 height 16
click at [79, 219] on div at bounding box center [77, 218] width 15 height 15
click at [198, 202] on div at bounding box center [194, 199] width 15 height 15
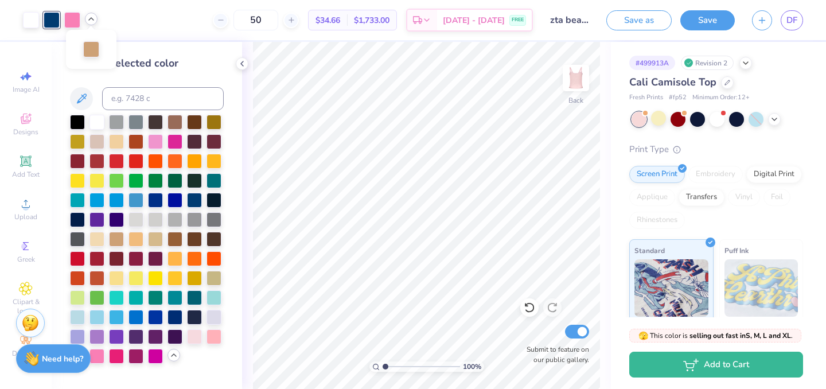
click at [376, 360] on div "100 %" at bounding box center [426, 215] width 347 height 347
click at [212, 204] on div at bounding box center [213, 199] width 15 height 15
click at [76, 222] on div at bounding box center [77, 218] width 15 height 15
click at [193, 318] on div at bounding box center [194, 316] width 15 height 15
click at [197, 200] on div at bounding box center [194, 199] width 15 height 15
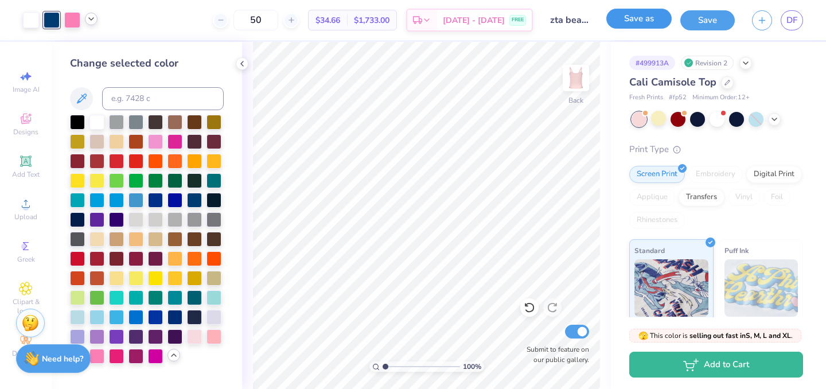
click at [641, 22] on button "Save as" at bounding box center [638, 19] width 65 height 20
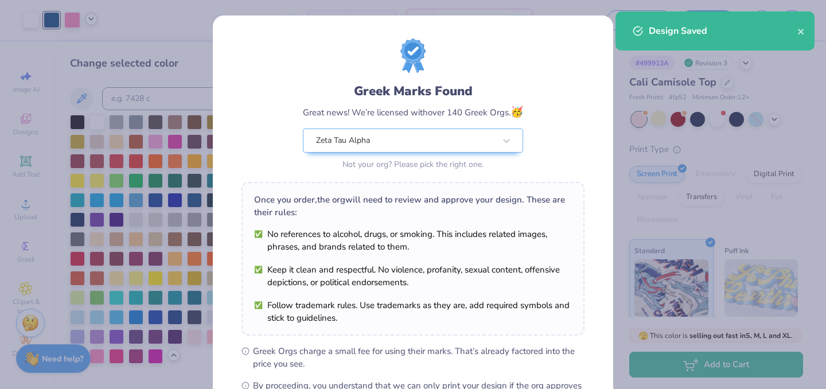
scroll to position [148, 0]
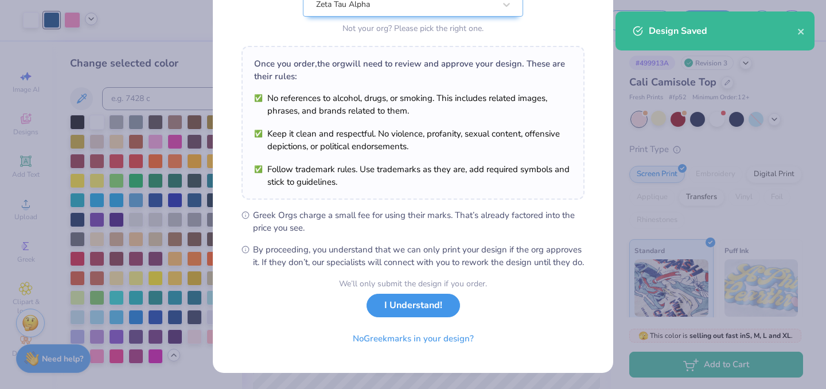
click at [416, 310] on button "I Understand!" at bounding box center [412, 306] width 93 height 24
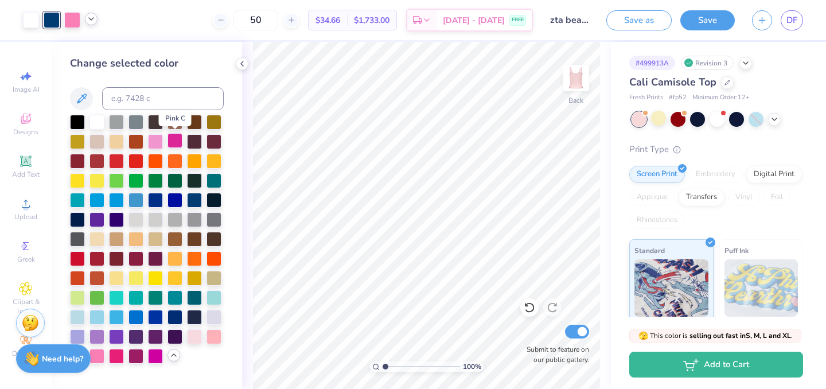
click at [173, 138] on div at bounding box center [174, 140] width 15 height 15
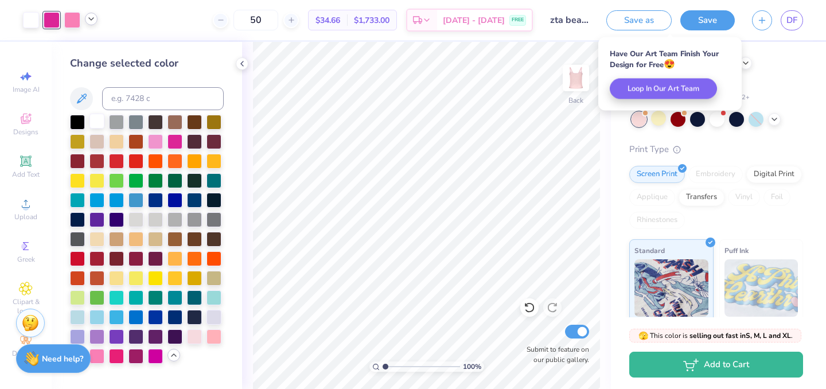
click at [98, 126] on div at bounding box center [96, 121] width 15 height 15
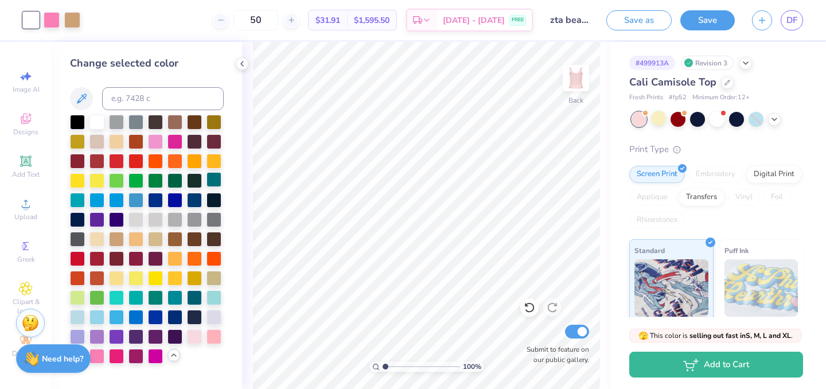
click at [208, 183] on div at bounding box center [213, 179] width 15 height 15
click at [194, 202] on div at bounding box center [194, 199] width 15 height 15
click at [531, 306] on icon at bounding box center [529, 307] width 11 height 11
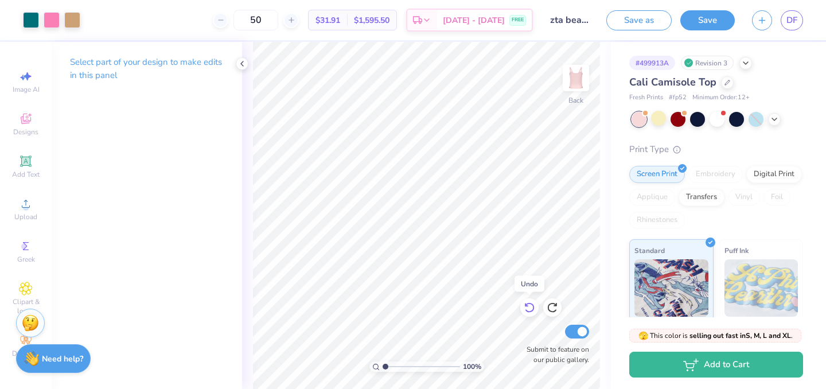
click at [531, 306] on icon at bounding box center [529, 307] width 11 height 11
click at [50, 21] on div at bounding box center [52, 19] width 16 height 16
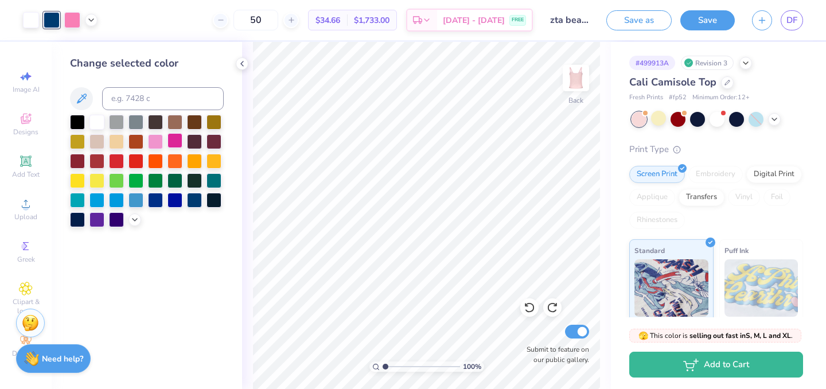
click at [179, 140] on div at bounding box center [174, 140] width 15 height 15
click at [129, 219] on div at bounding box center [134, 218] width 13 height 13
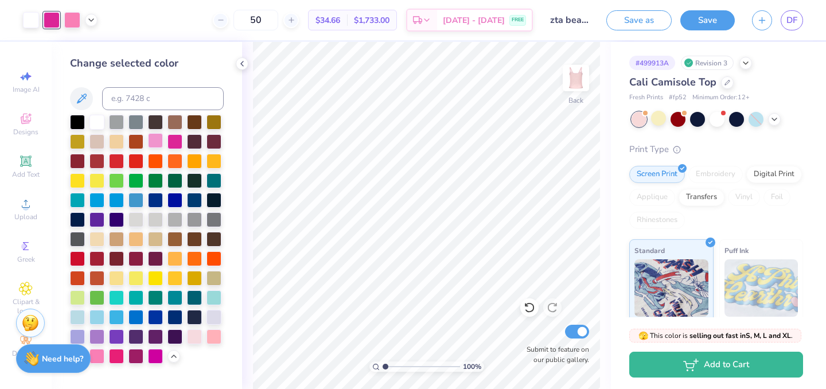
click at [153, 139] on div at bounding box center [155, 140] width 15 height 15
click at [194, 335] on div at bounding box center [194, 335] width 15 height 15
click at [156, 140] on div at bounding box center [155, 140] width 15 height 15
drag, startPoint x: 385, startPoint y: 364, endPoint x: 373, endPoint y: 364, distance: 12.0
click at [383, 364] on input "range" at bounding box center [421, 366] width 77 height 10
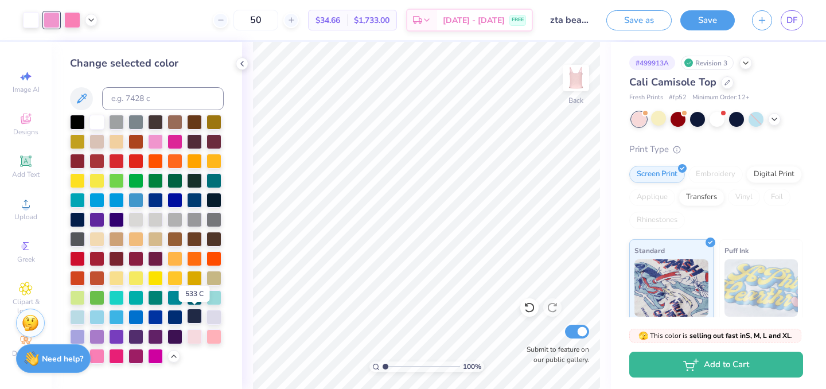
click at [193, 315] on div at bounding box center [194, 316] width 15 height 15
click at [195, 199] on div at bounding box center [194, 199] width 15 height 15
click at [195, 297] on div at bounding box center [194, 296] width 15 height 15
click at [209, 298] on div at bounding box center [213, 296] width 15 height 15
click at [177, 298] on div at bounding box center [174, 296] width 15 height 15
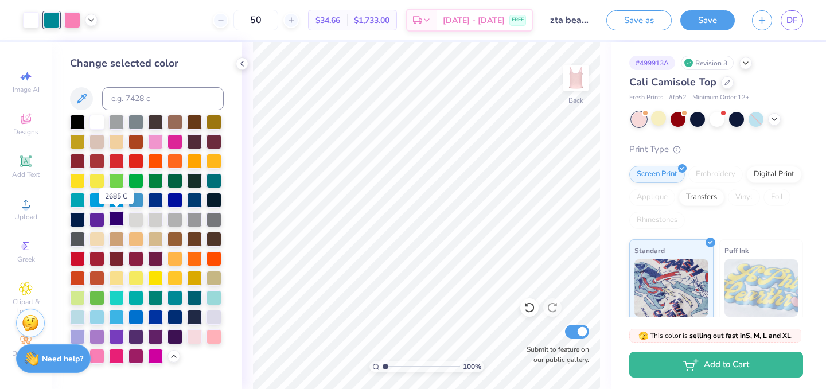
click at [122, 221] on div at bounding box center [116, 218] width 15 height 15
drag, startPoint x: 386, startPoint y: 365, endPoint x: 377, endPoint y: 362, distance: 9.8
click at [383, 362] on input "range" at bounding box center [421, 366] width 77 height 10
click at [175, 338] on div at bounding box center [174, 335] width 15 height 15
click at [158, 336] on div at bounding box center [155, 335] width 15 height 15
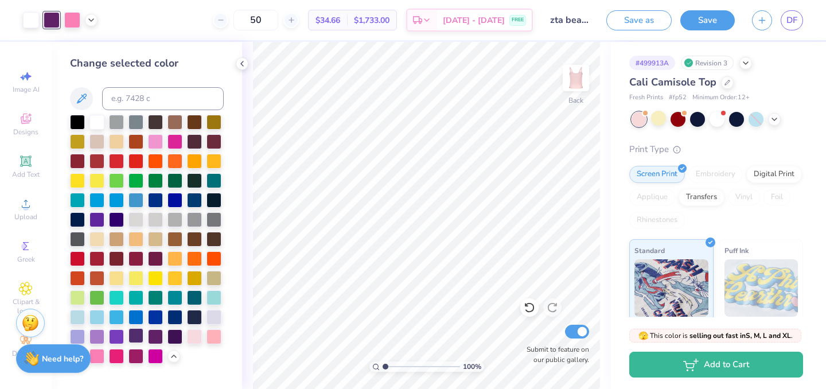
click at [139, 337] on div at bounding box center [135, 335] width 15 height 15
drag, startPoint x: 383, startPoint y: 367, endPoint x: 400, endPoint y: 371, distance: 17.5
click at [400, 371] on input "range" at bounding box center [421, 366] width 77 height 10
click at [152, 337] on div at bounding box center [155, 335] width 15 height 15
click at [173, 338] on div at bounding box center [174, 335] width 15 height 15
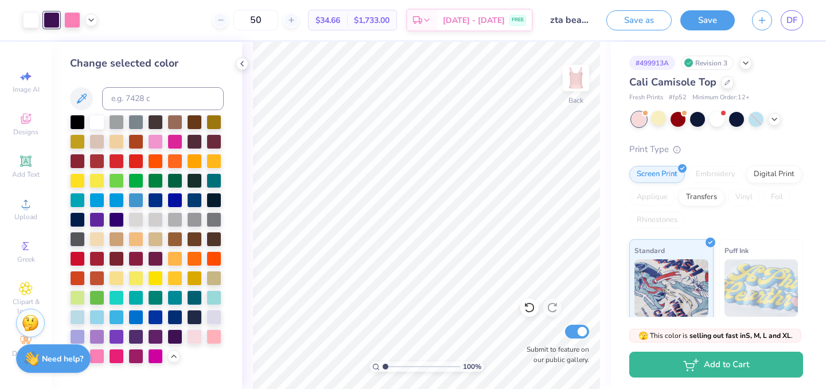
drag, startPoint x: 399, startPoint y: 368, endPoint x: 376, endPoint y: 368, distance: 22.4
type input "1"
click at [383, 368] on input "range" at bounding box center [421, 366] width 77 height 10
click at [630, 17] on button "Save as" at bounding box center [638, 19] width 65 height 20
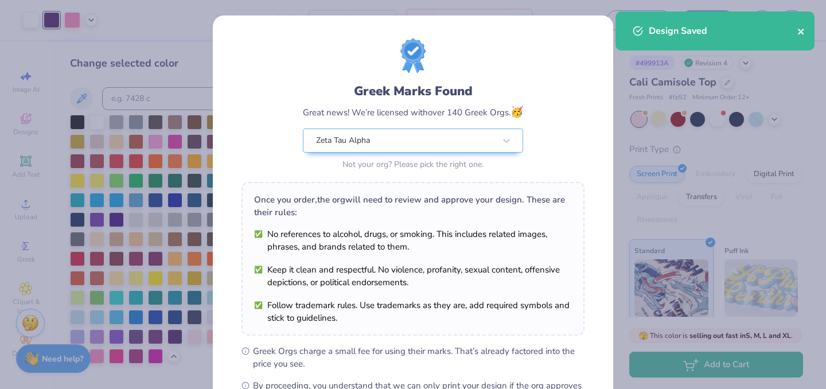
click at [801, 31] on icon "close" at bounding box center [801, 32] width 6 height 6
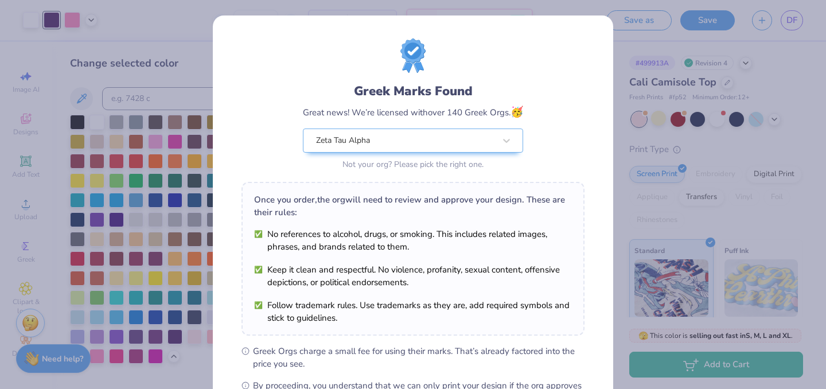
scroll to position [148, 0]
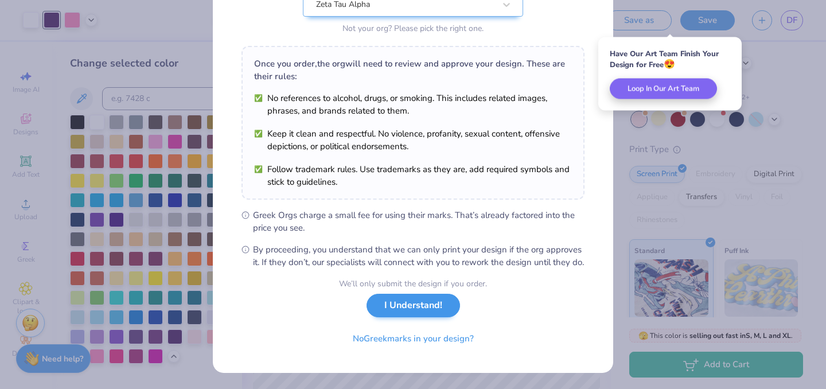
click at [436, 320] on div "We’ll only submit the design if you order. I Understand! No Greek marks in your…" at bounding box center [413, 314] width 148 height 72
click at [430, 303] on button "I Understand!" at bounding box center [412, 306] width 93 height 24
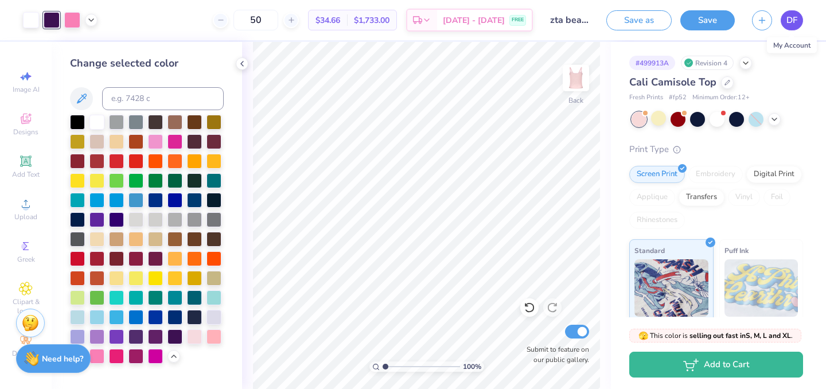
click at [792, 18] on span "DF" at bounding box center [791, 20] width 11 height 13
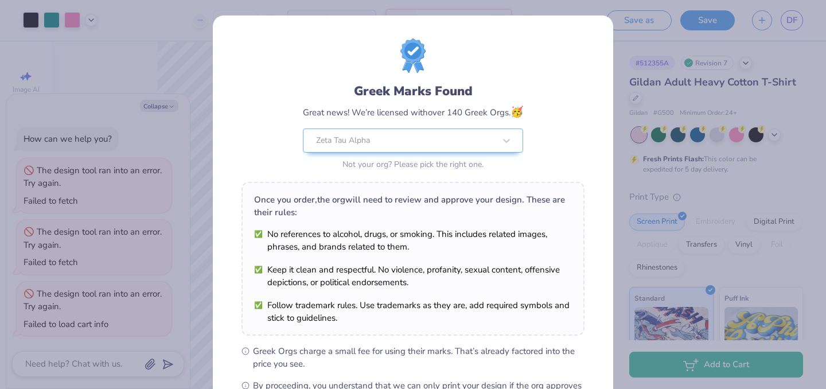
scroll to position [459, 0]
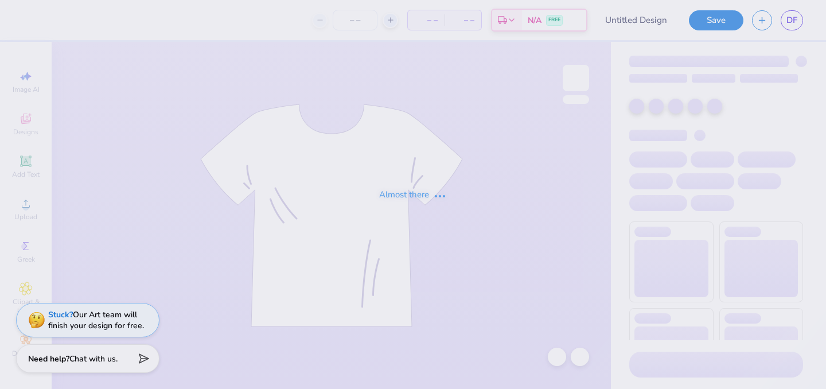
type input "zta bear tank"
type input "50"
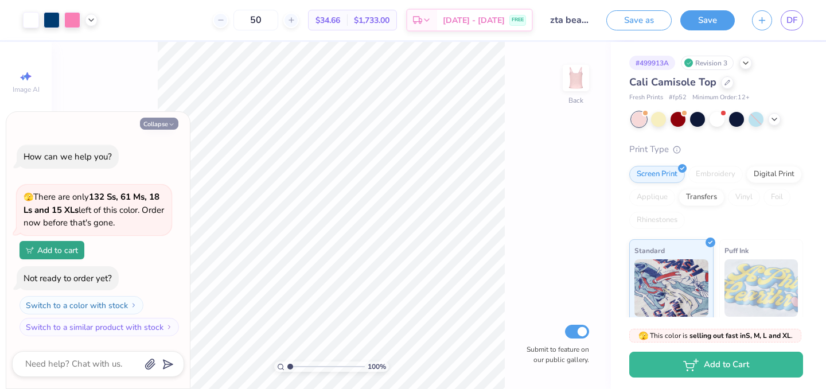
click at [161, 128] on button "Collapse" at bounding box center [159, 124] width 38 height 12
type textarea "x"
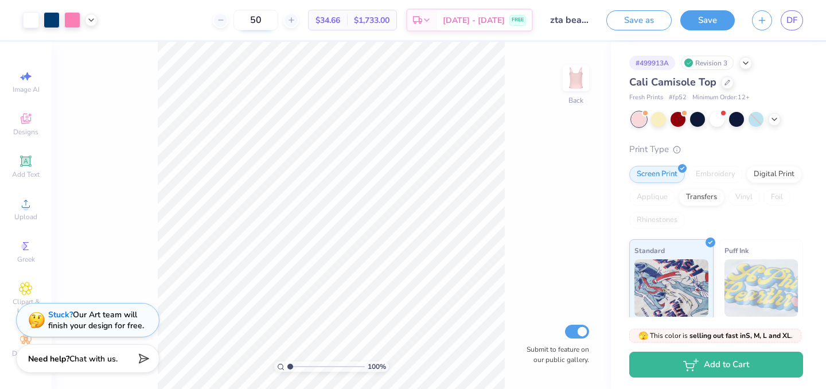
drag, startPoint x: 288, startPoint y: 24, endPoint x: 254, endPoint y: 21, distance: 33.9
click at [254, 21] on input "50" at bounding box center [255, 20] width 45 height 21
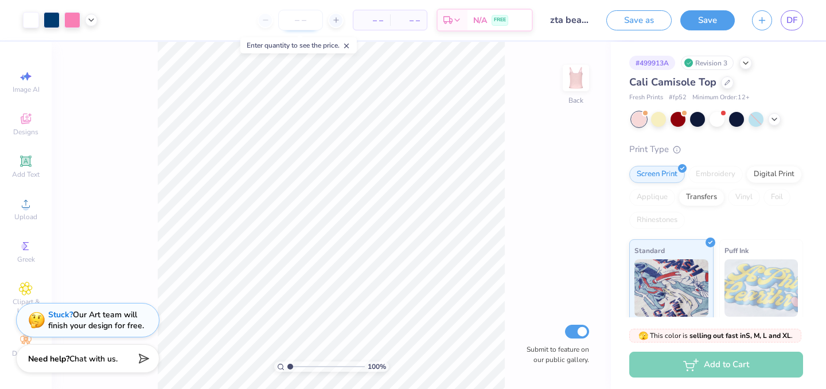
type input "1"
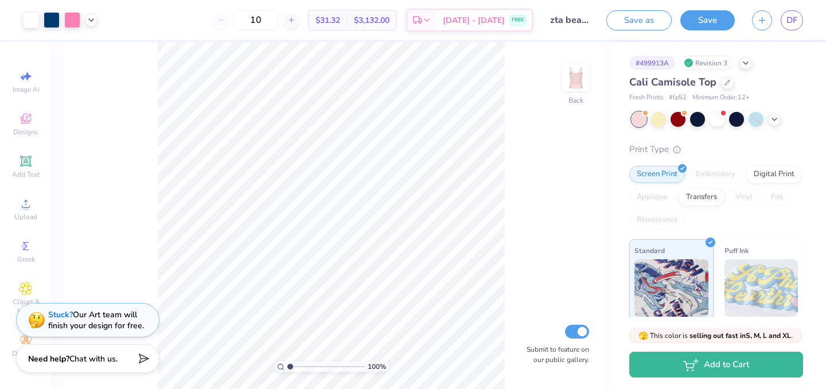
type input "1"
type input "5"
type input "12"
click at [801, 22] on link "DF" at bounding box center [792, 20] width 22 height 20
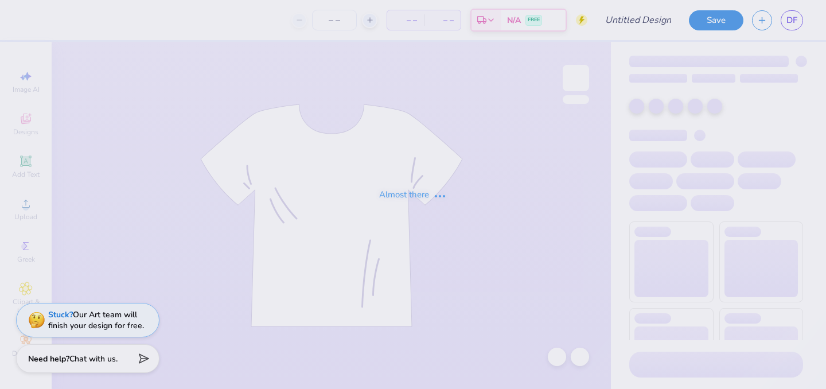
type input "[PERSON_NAME]"
type input "100"
